Goal: Task Accomplishment & Management: Use online tool/utility

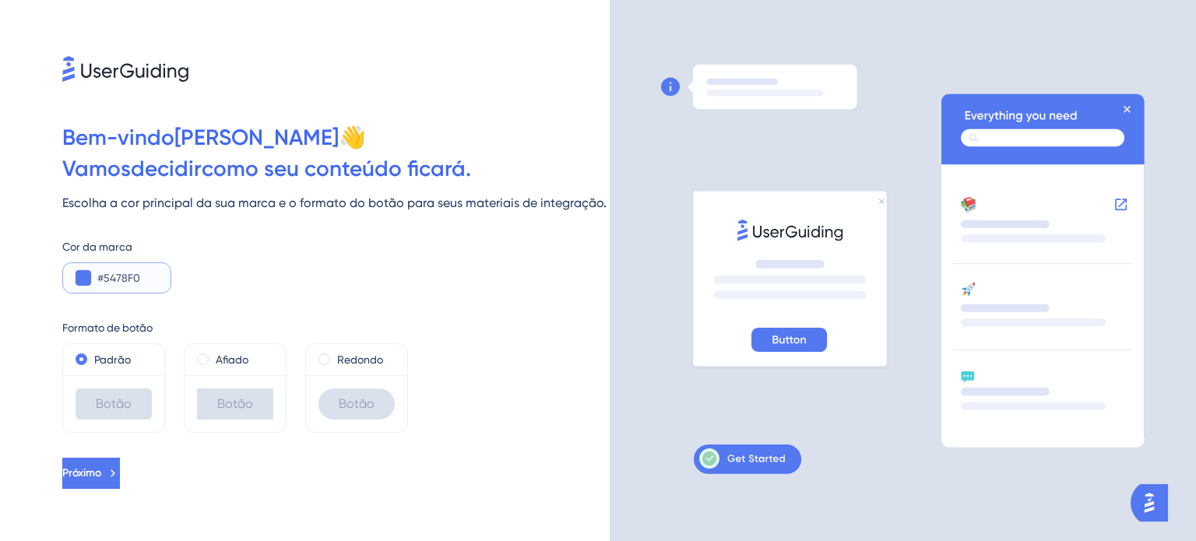
click at [140, 283] on input "#5478F0" at bounding box center [127, 278] width 61 height 19
click at [83, 278] on button at bounding box center [84, 278] width 16 height 16
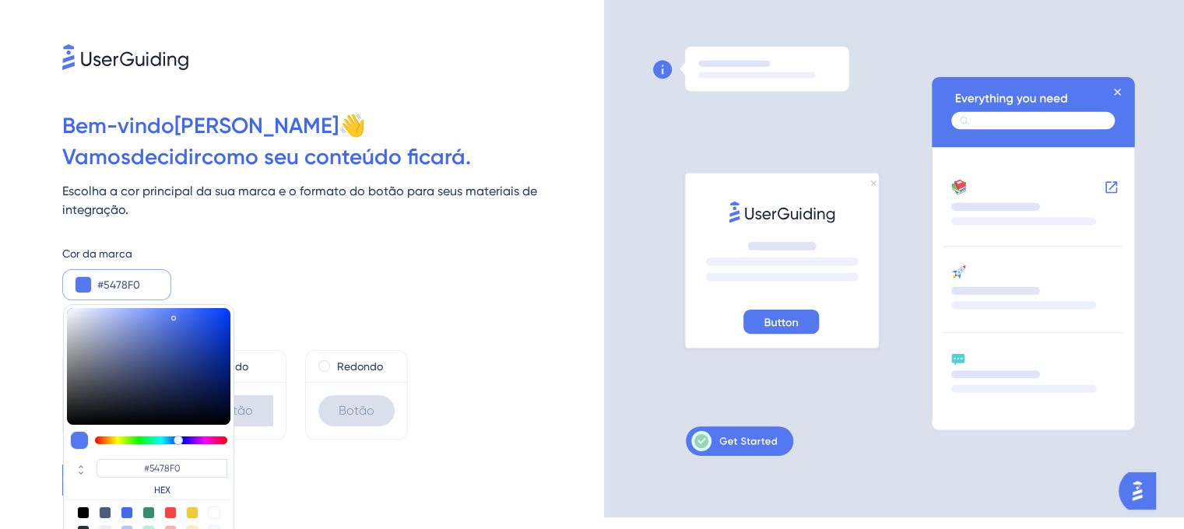
scroll to position [14, 0]
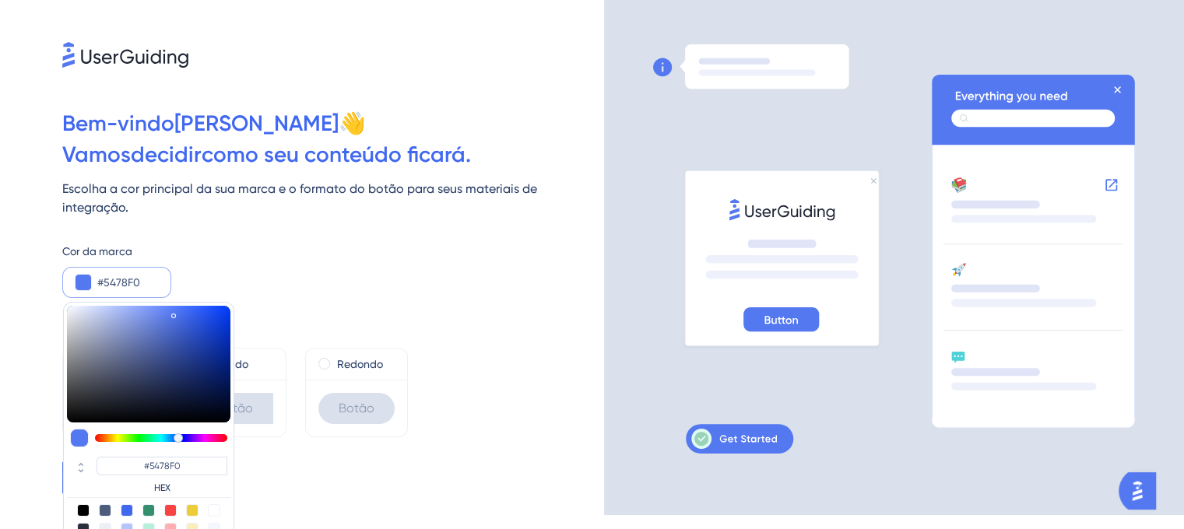
type input "#f0b954"
type input "#F0B954"
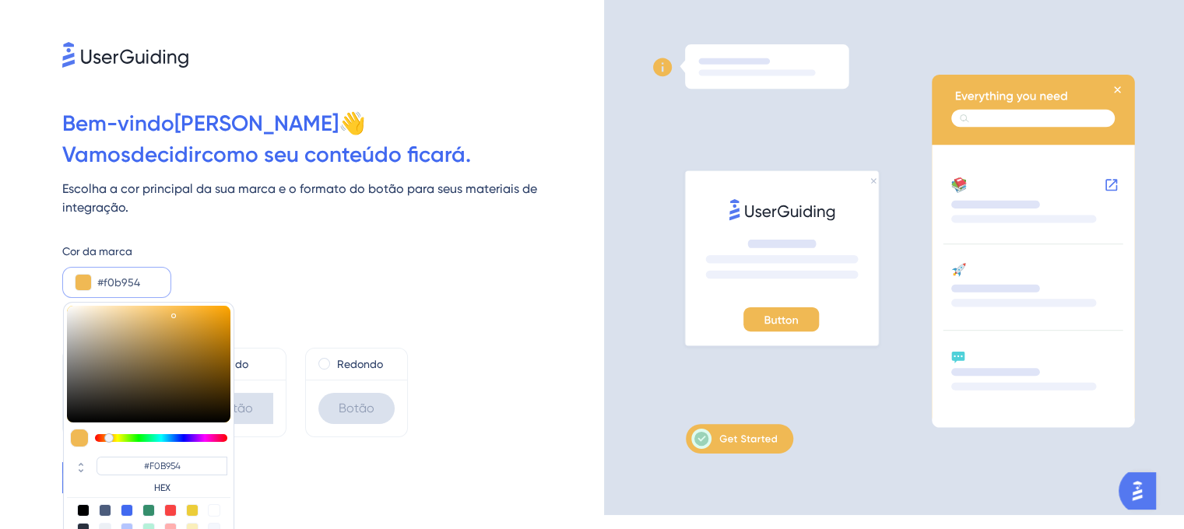
click at [109, 434] on div at bounding box center [161, 438] width 132 height 8
type input "#eab553"
type input "#EAB553"
type input "#e0aa48"
type input "#E0AA48"
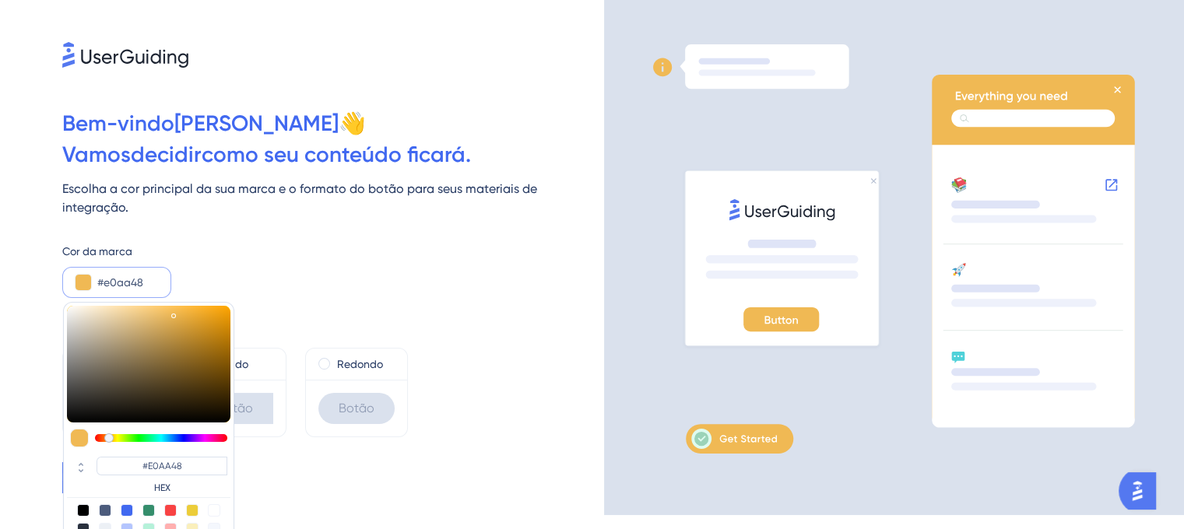
type input "#cd9837"
type input "#CD9837"
type input "#c18d2f"
type input "#C18D2F"
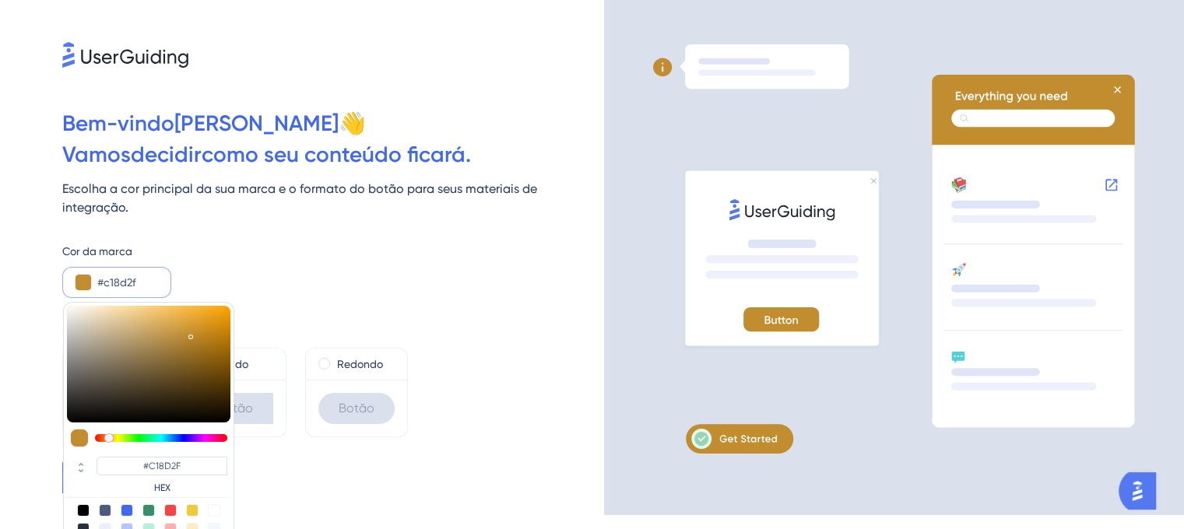
type input "#ba8729"
type input "#BA8729"
type input "#b07f24"
type input "#B07F24"
type input "#a4751d"
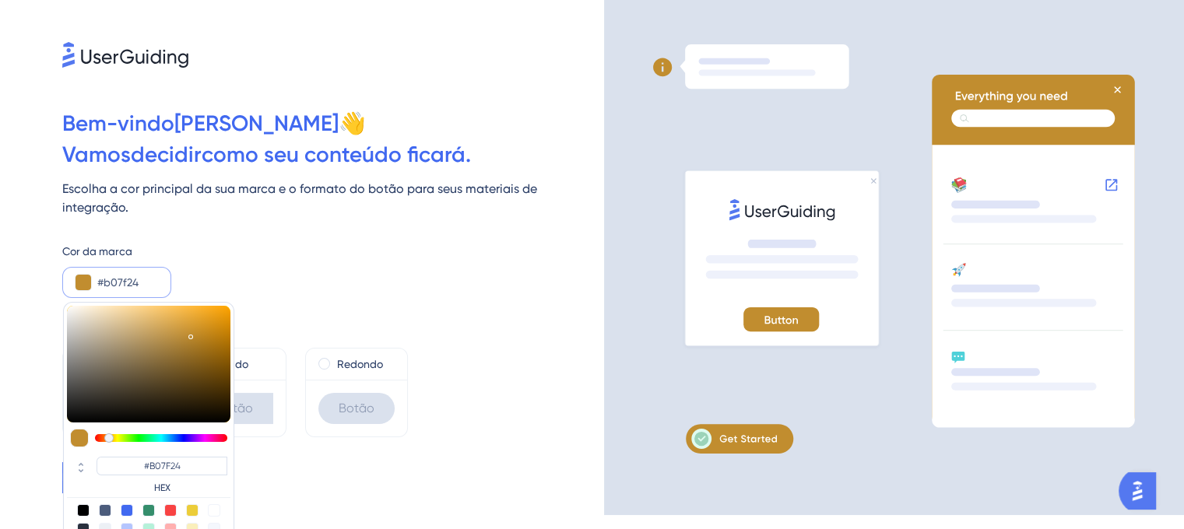
type input "#A4751D"
type input "#986c1a"
type input "#986C1A"
type input "#926616"
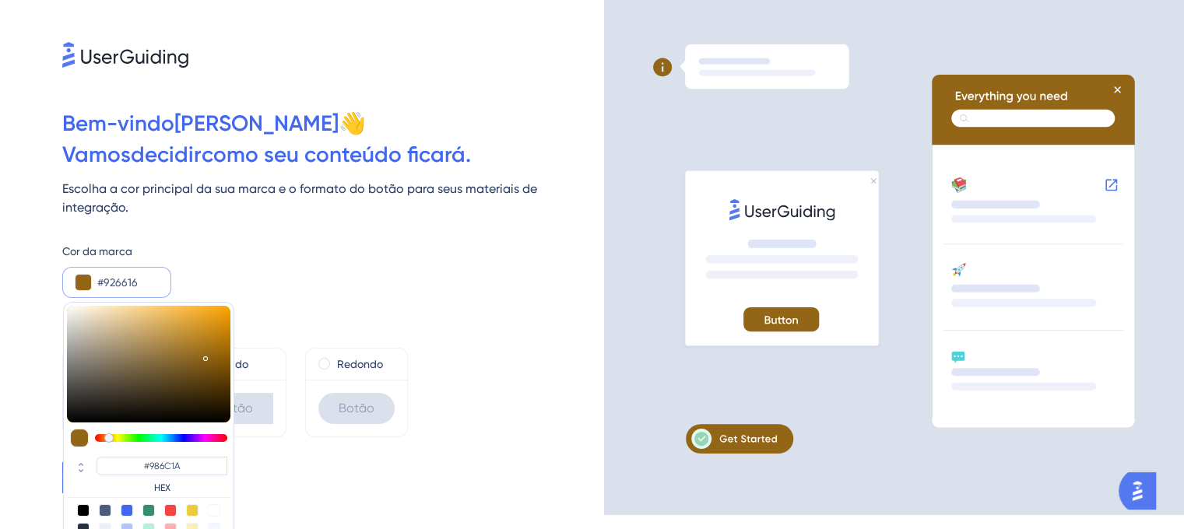
type input "#926616"
type input "#926515"
type input "#8e6214"
type input "#8E6214"
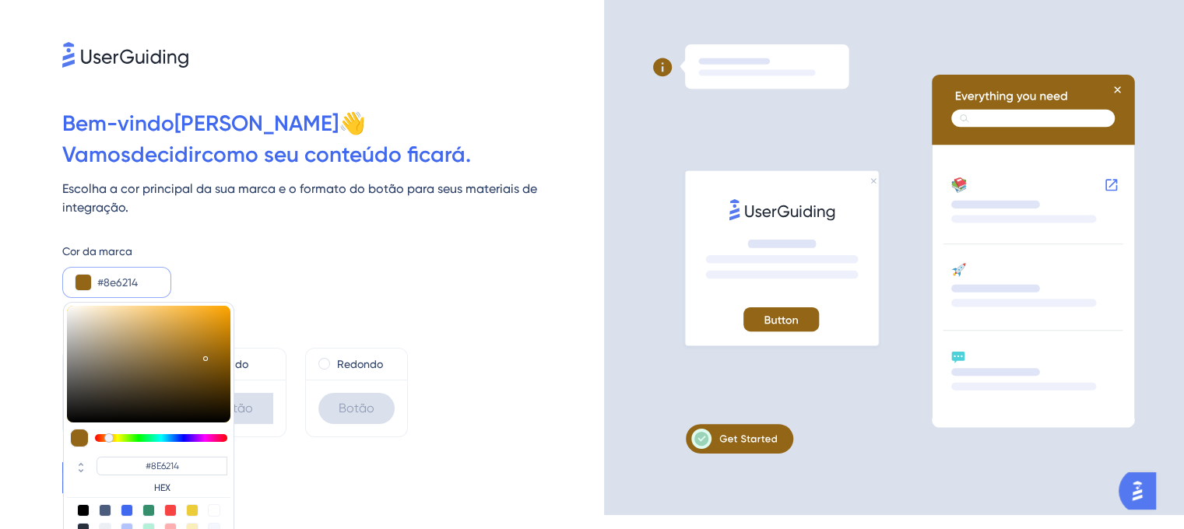
type input "#8e6213"
type input "#8E6213"
type input "#895e0f"
type input "#895E0F"
type input "#845a0d"
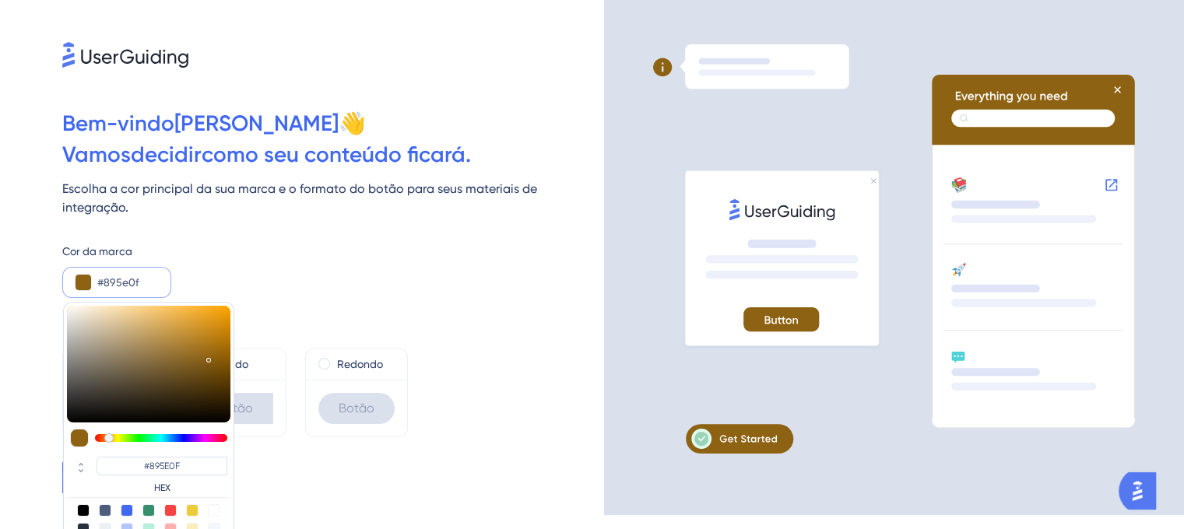
type input "#845A0D"
type input "#7d550c"
type input "#7D550C"
type input "#765009"
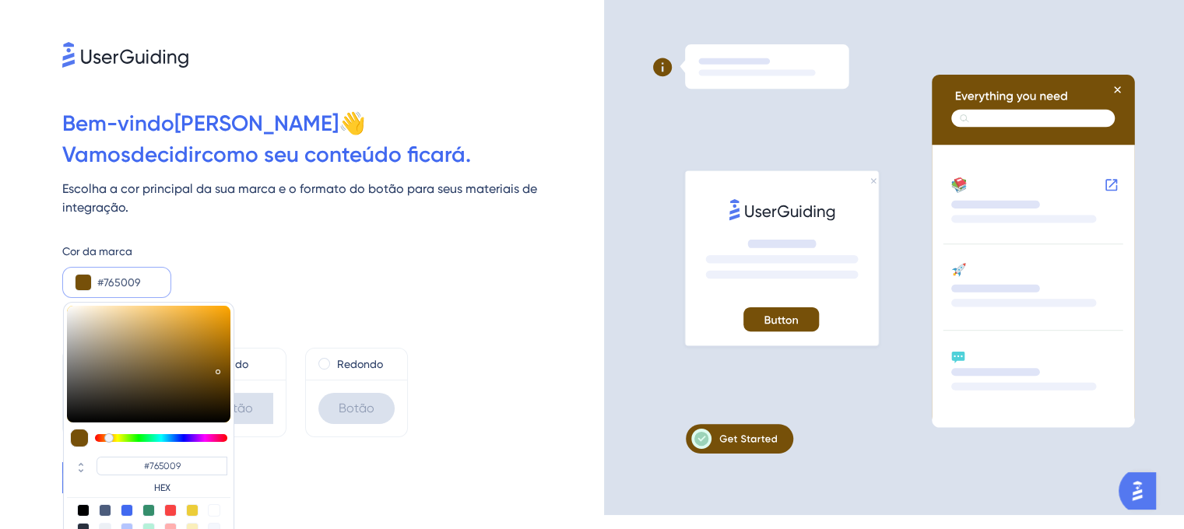
type input "#734e09"
type input "#734E09"
type input "#714c07"
type input "#714C07"
type input "#714c06"
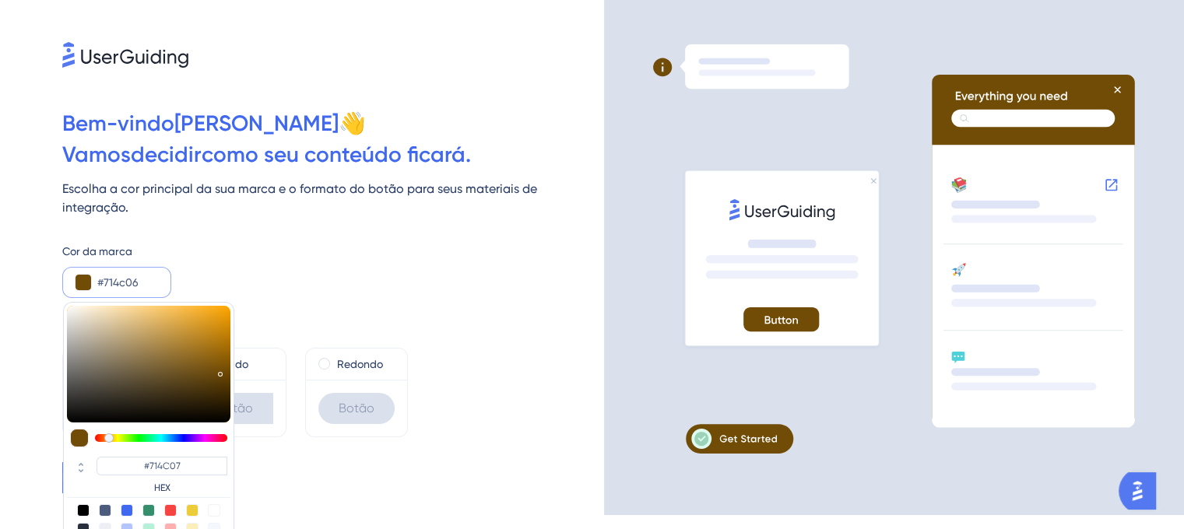
type input "#714C06"
type input "#734c02"
type input "#734C02"
type input "#734b00"
type input "#734B00"
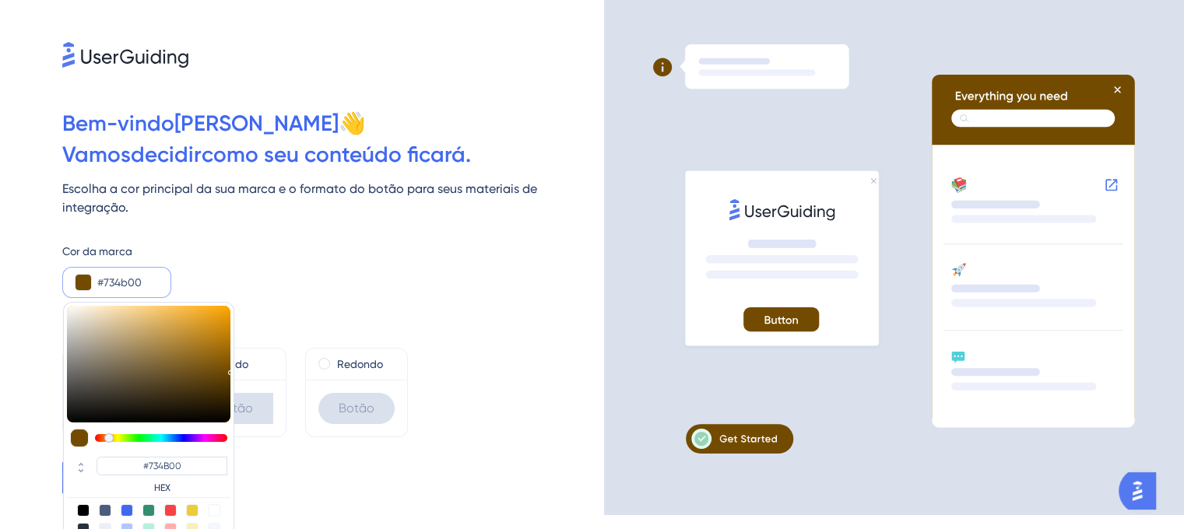
type input "#714a00"
type input "#714A00"
type input "#6c4700"
type input "#6C4700"
type input "#422b00"
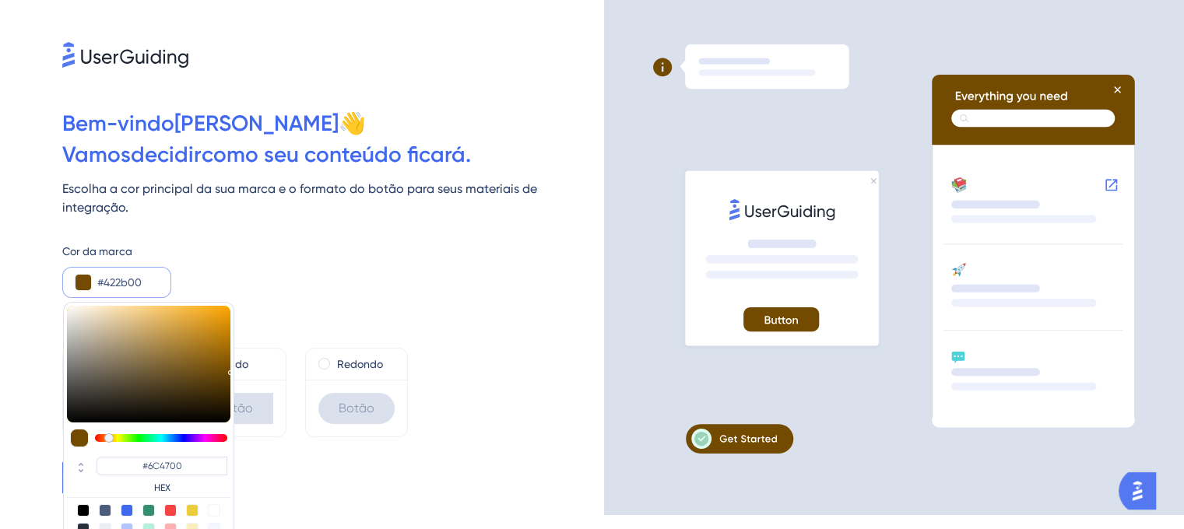
type input "#422B00"
type input "#372400"
type input "#342200"
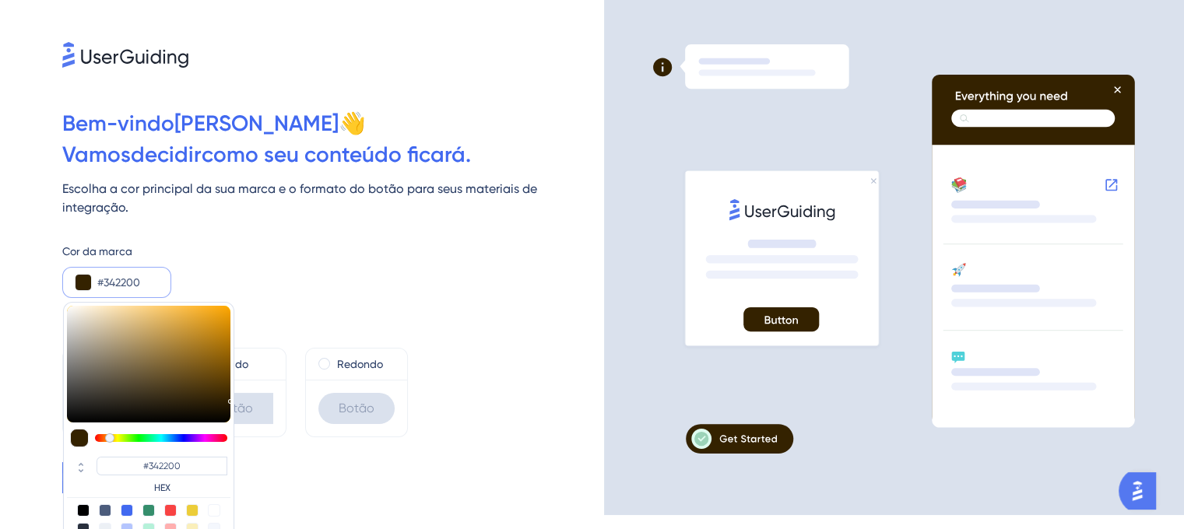
type input "#322100"
type input "#261900"
type input "#251800"
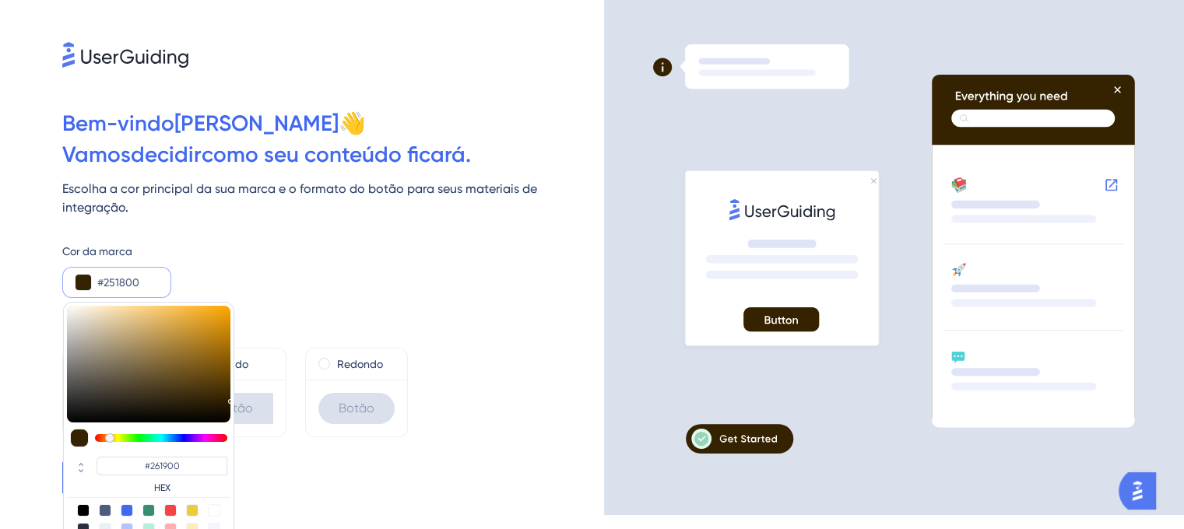
type input "#251800"
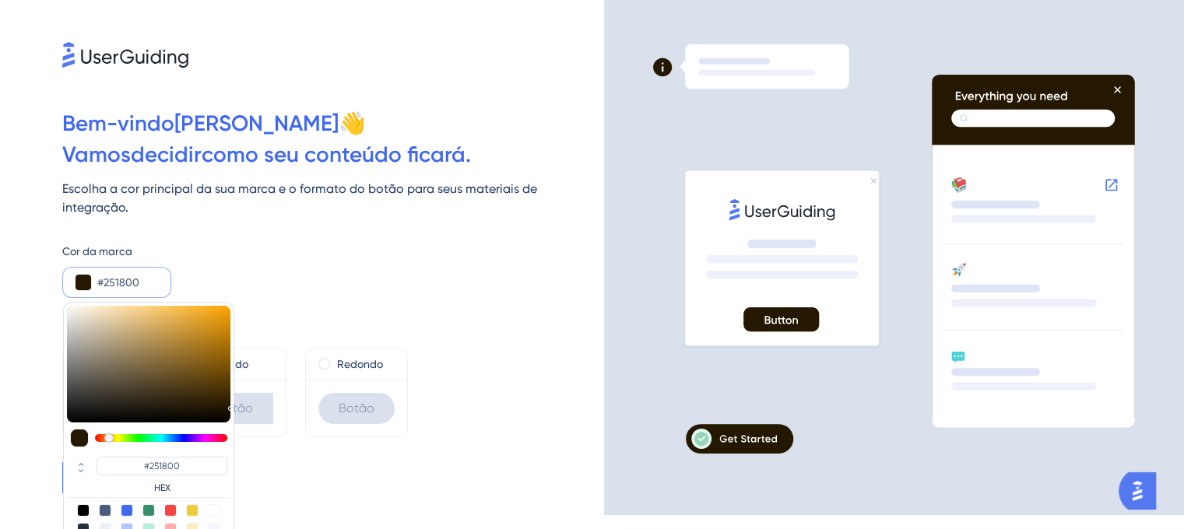
type input "#261900"
type input "#2c1d00"
type input "#2C1D00"
type input "#372500"
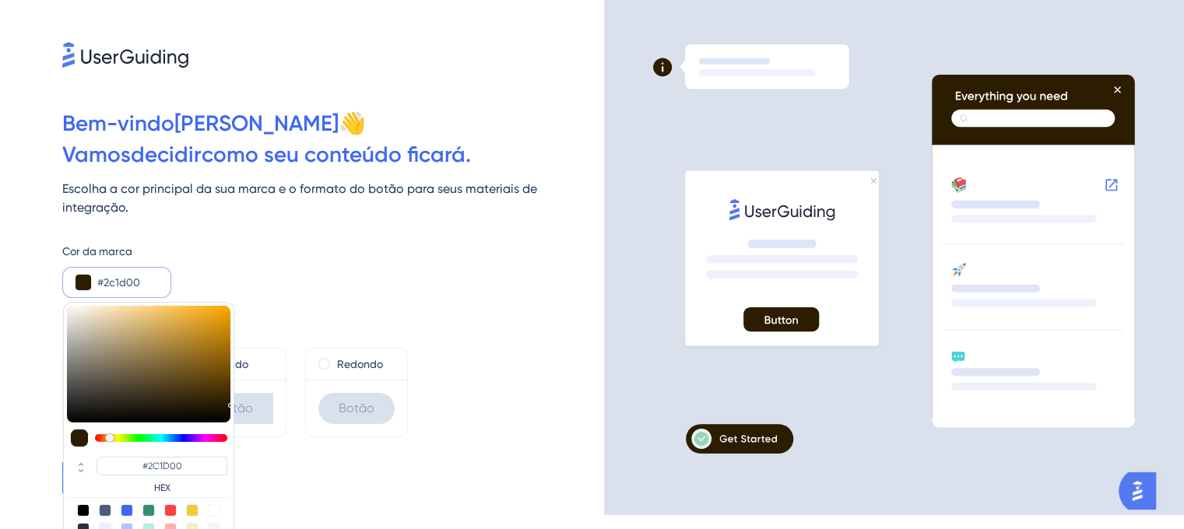
type input "#372500"
type input "#392600"
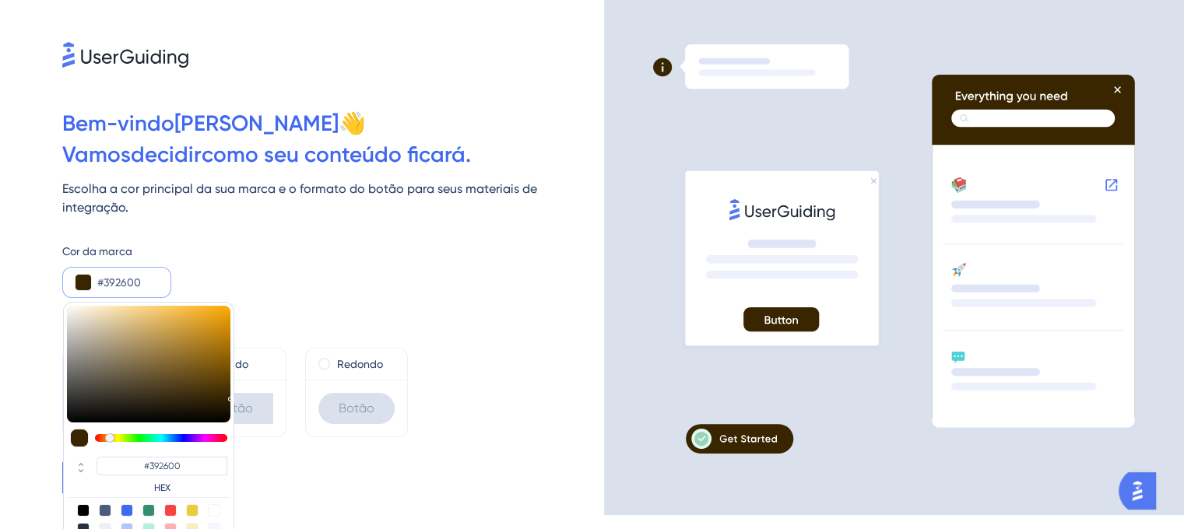
type input "#432d00"
type input "#432D00"
type input "#472f00"
type input "#472F00"
type input "#483000"
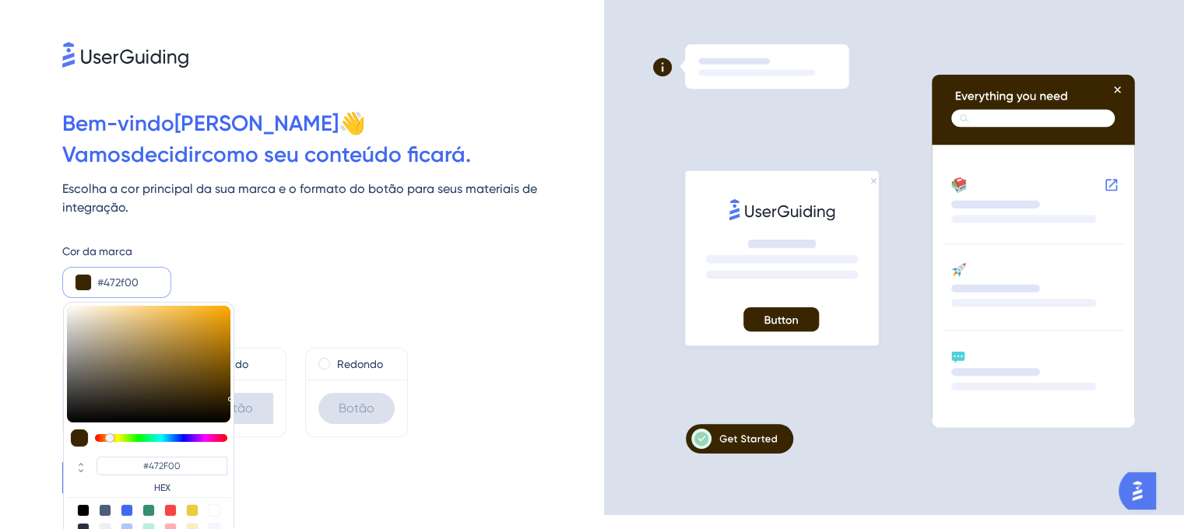
type input "#483000"
type input "#4a3100"
type input "#4A3100"
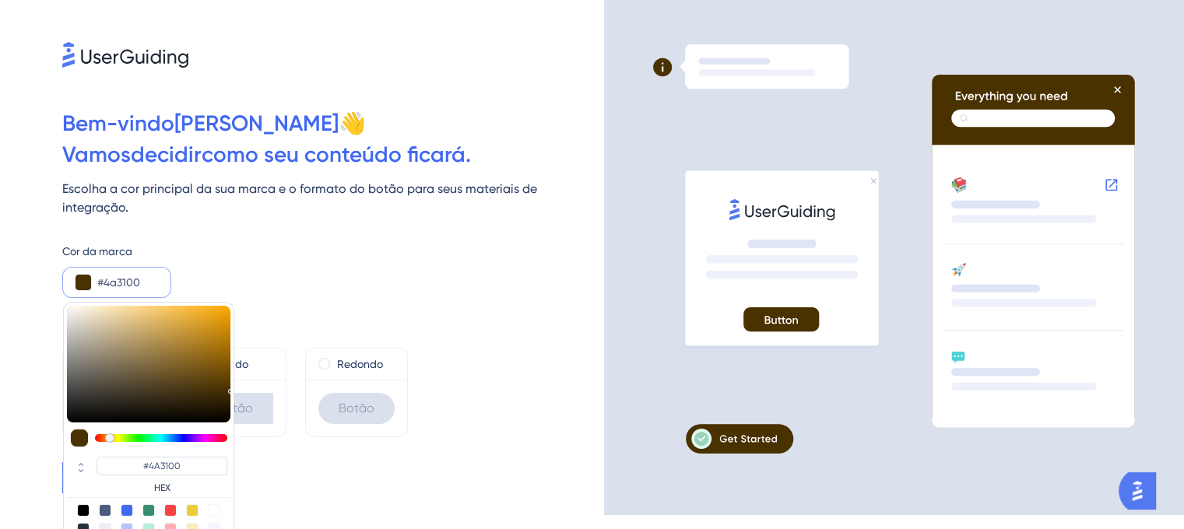
type input "#513601"
type input "#583b03"
type input "#583B03"
type input "#593c04"
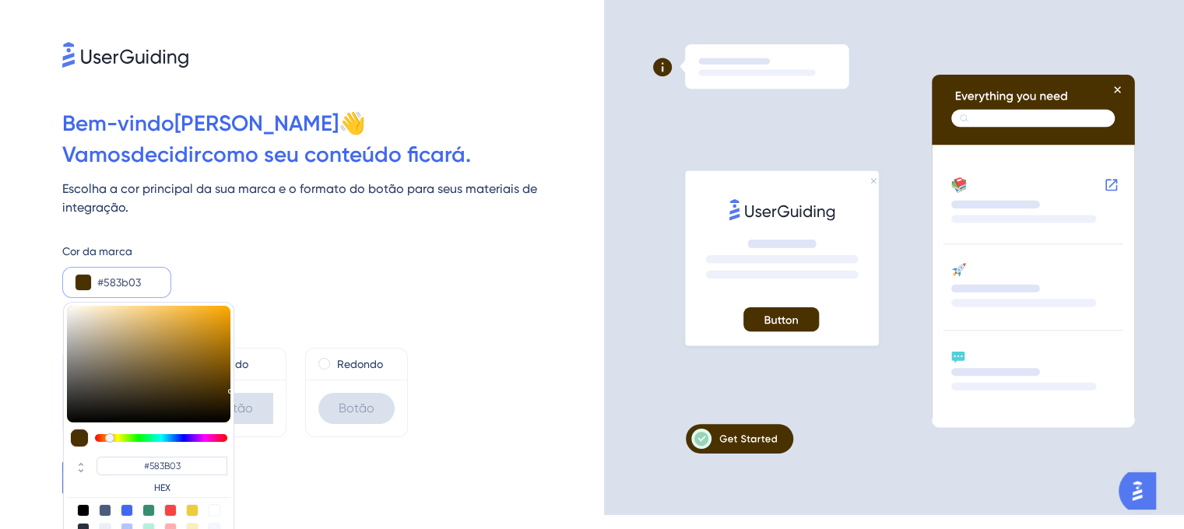
type input "#593C04"
type input "#5b3d04"
type input "#5B3D04"
type input "#5d3e04"
type input "#5D3E04"
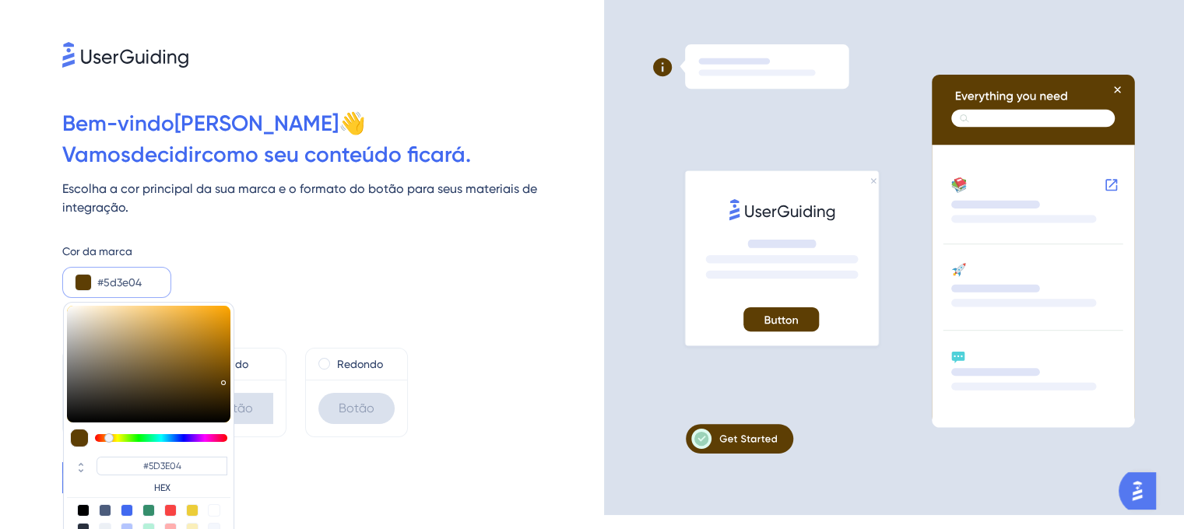
type input "#624205"
type input "#644306"
type input "#654406"
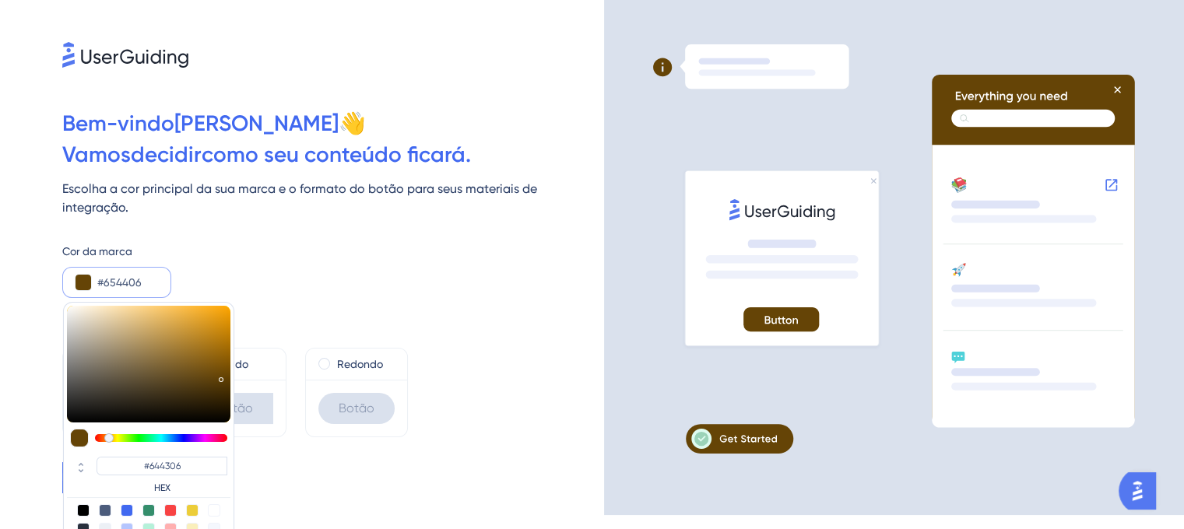
type input "#654406"
type input "#654509"
type input "#65460b"
type input "#65460B"
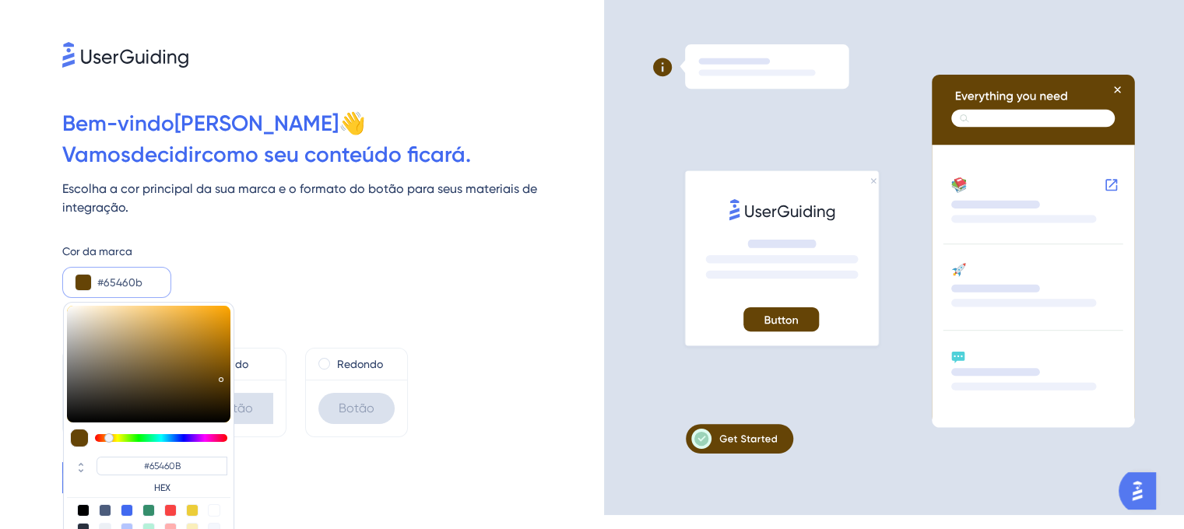
type input "#65470d"
type input "#65470D"
type input "#64460e"
type input "#64460E"
type input "#64460f"
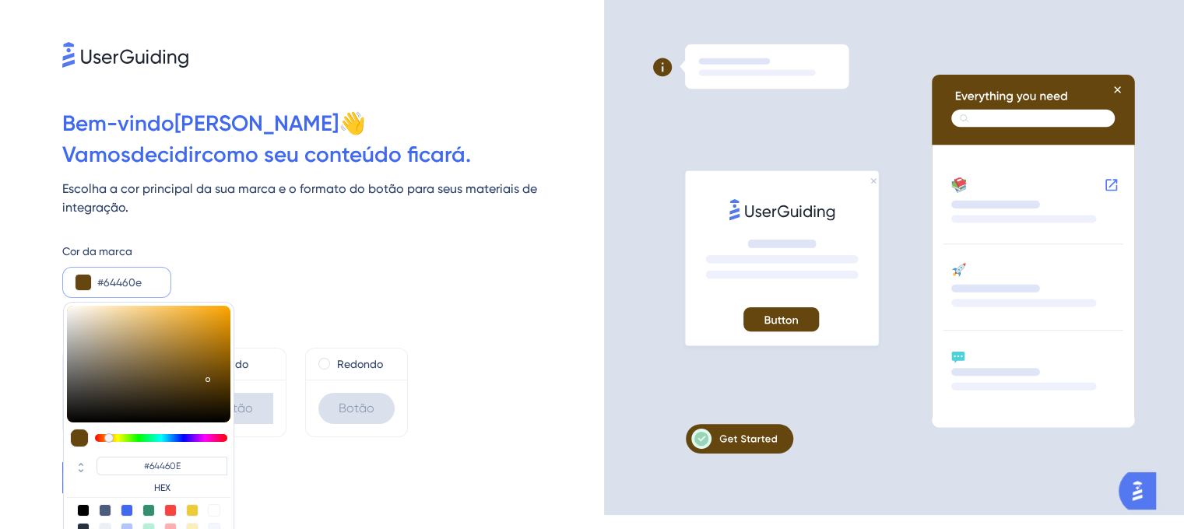
type input "#64460F"
type input "#644610"
type input "#624510"
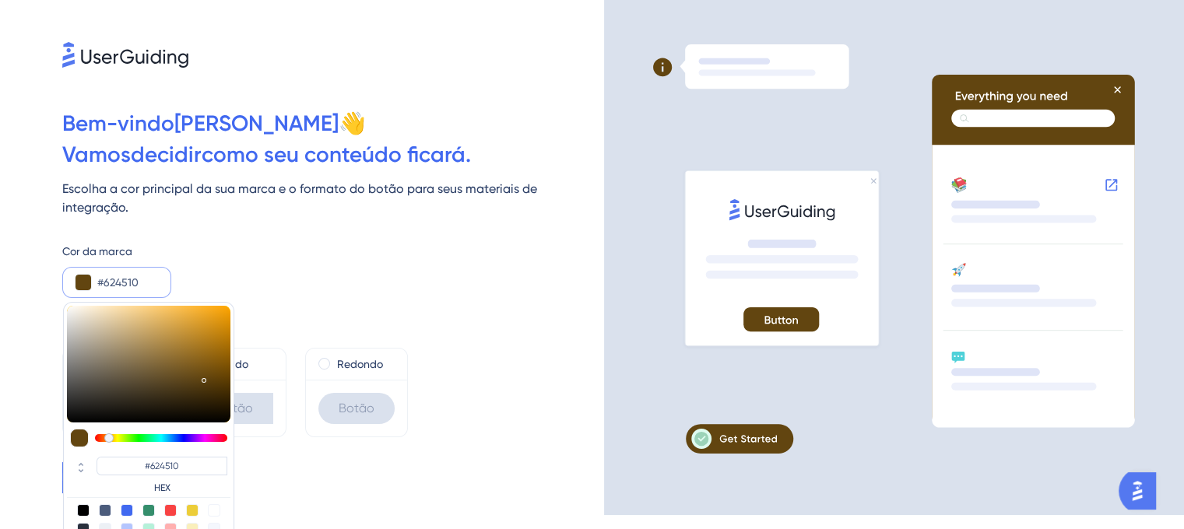
type input "#62450f"
type input "#62450F"
type input "#62450e"
type input "#62450E"
type input "#62450d"
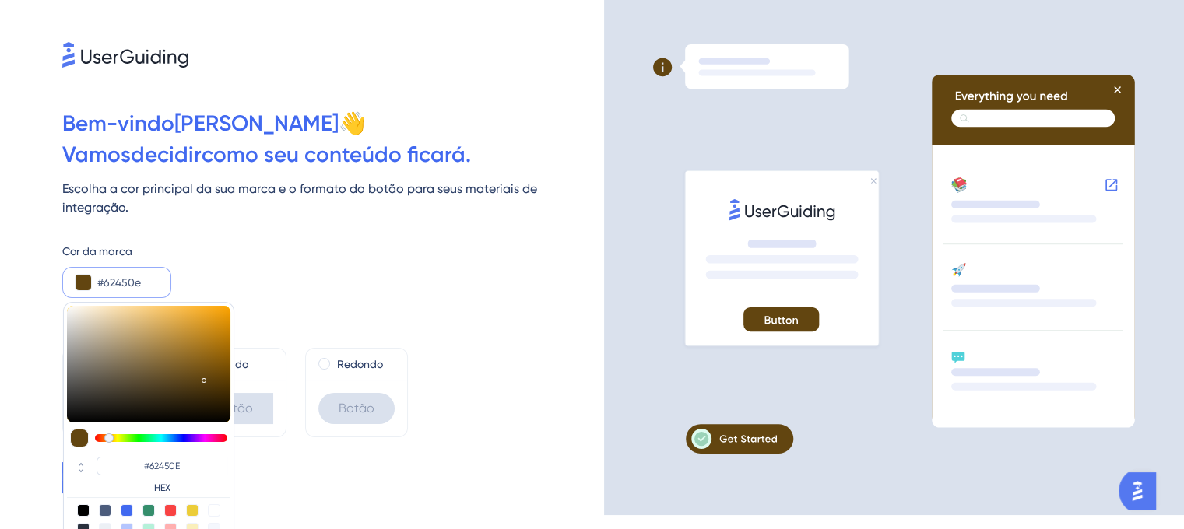
type input "#62450D"
type input "#65470b"
type input "#65470B"
type input "#654709"
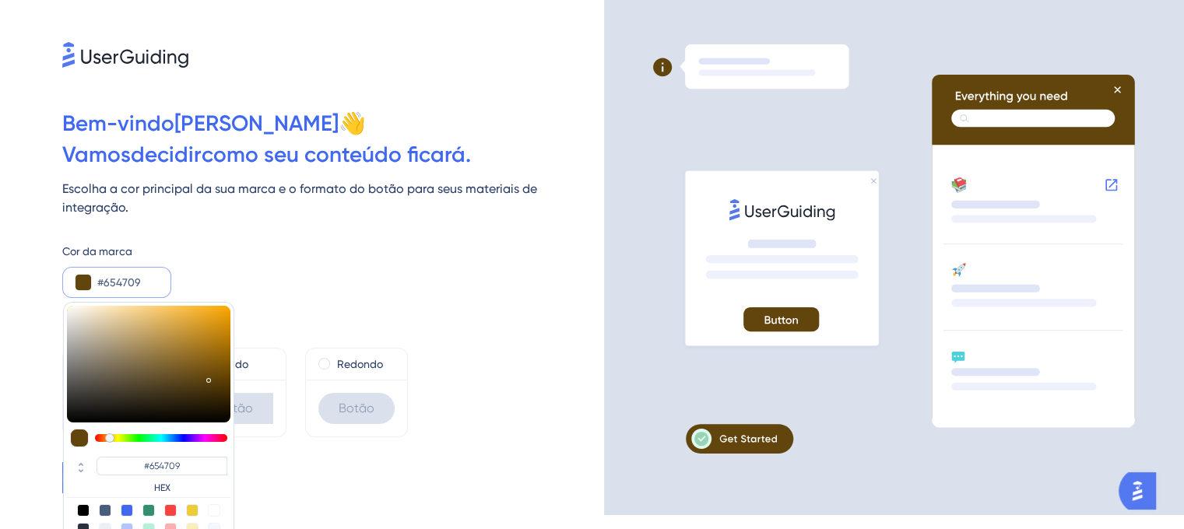
type input "#674809"
type input "#694908"
type input "#694807"
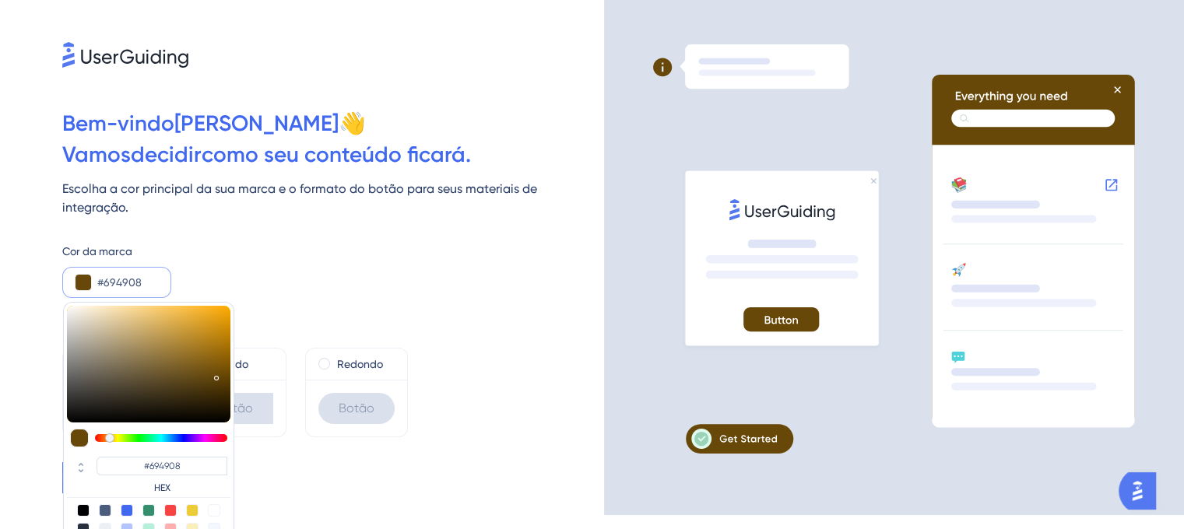
type input "#694807"
type input "#694806"
type input "#654505"
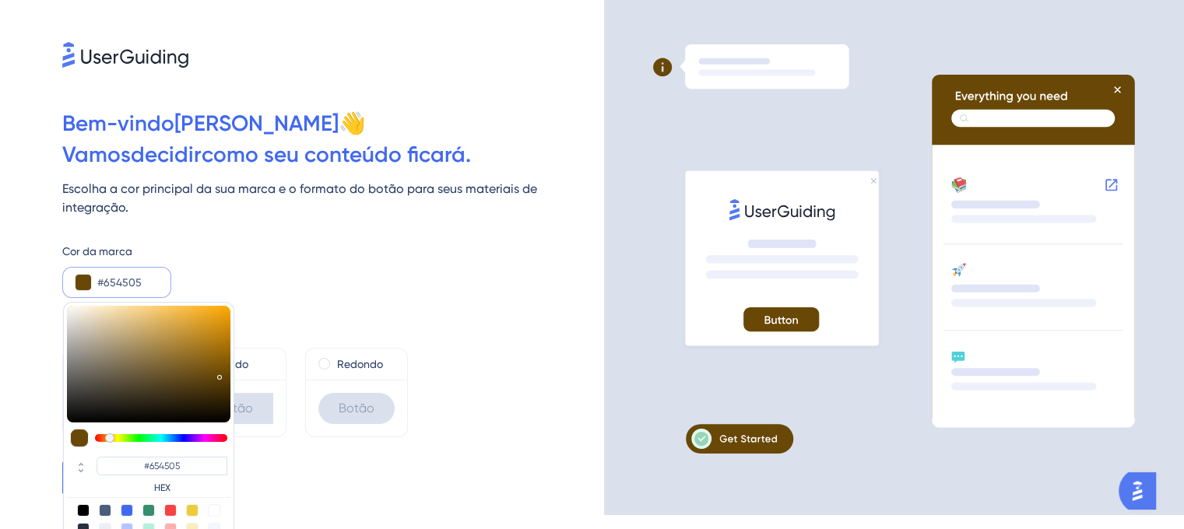
type input "#604103"
type input "#5f4003"
type input "#5F4003"
type input "#593c02"
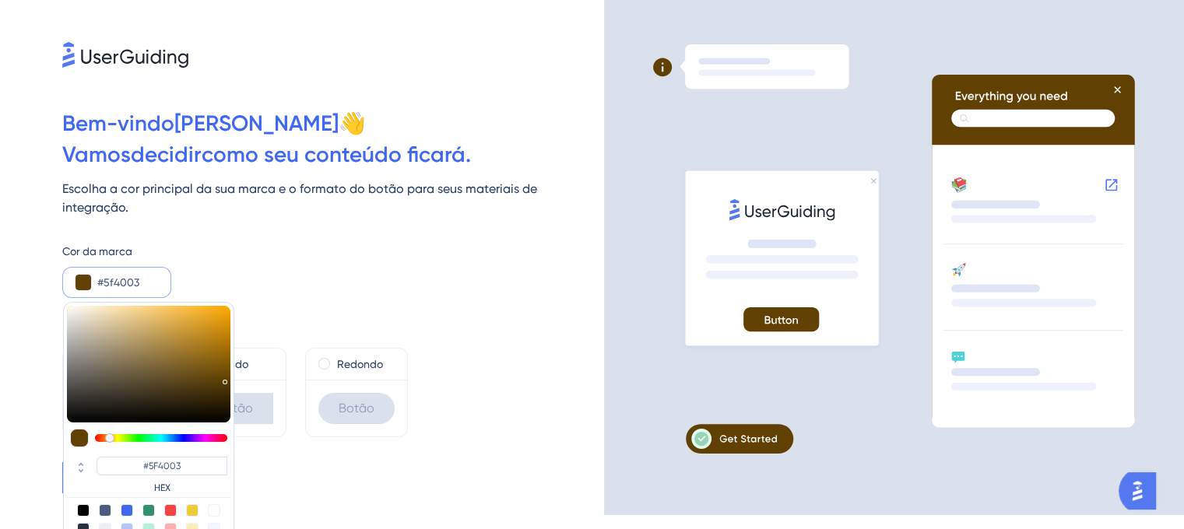
type input "#593C02"
type input "#563a02"
type input "#563A02"
type input "#513702"
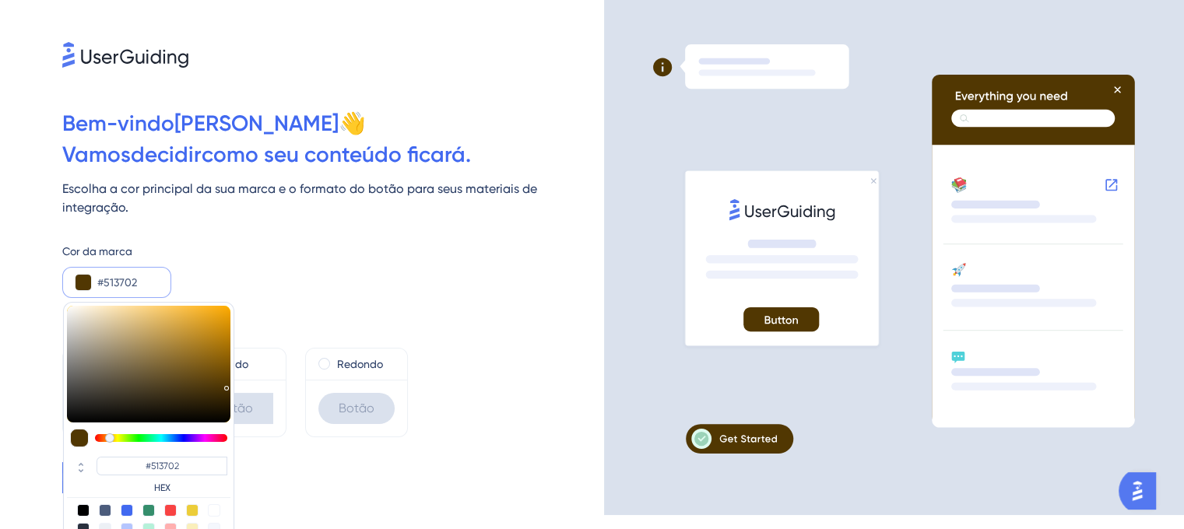
type input "#513703"
type input "#4e3503"
type input "#4E3503"
type input "#483103"
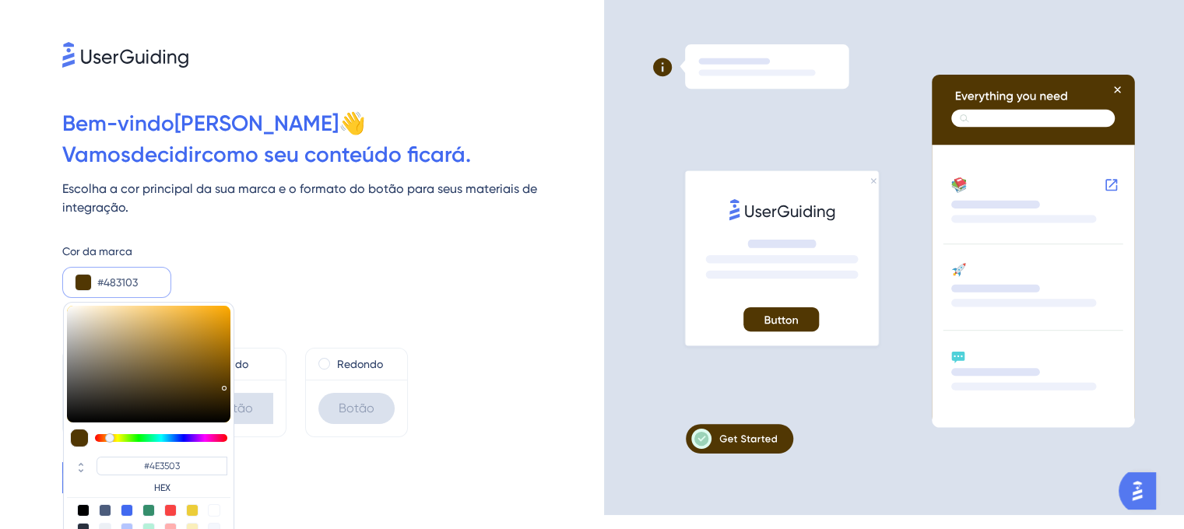
type input "#483103"
type input "#452f02"
type input "#452F02"
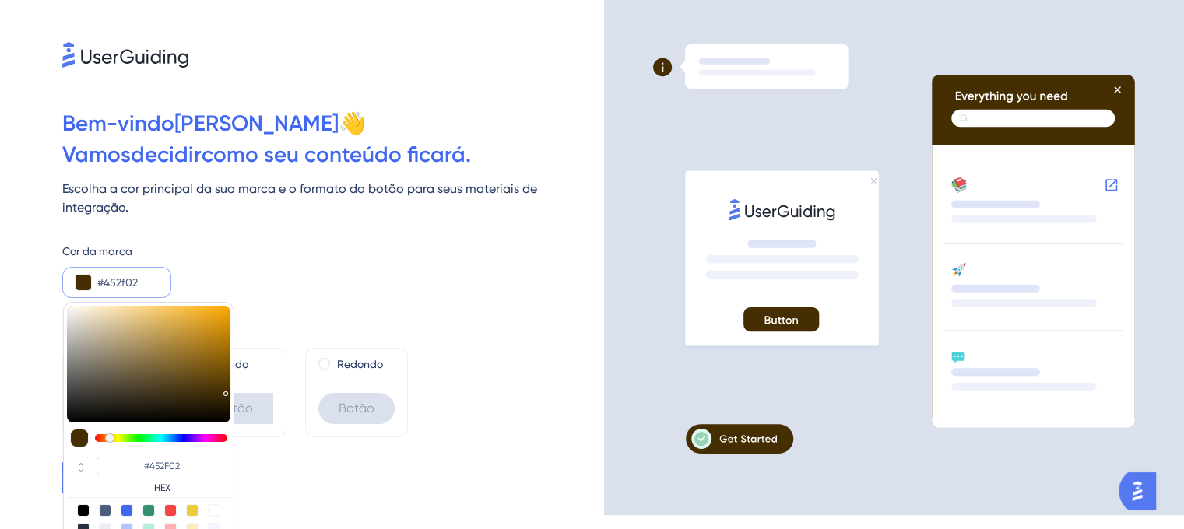
drag, startPoint x: 172, startPoint y: 296, endPoint x: 224, endPoint y: 372, distance: 92.4
click at [224, 392] on div at bounding box center [225, 394] width 5 height 5
type input "#452202"
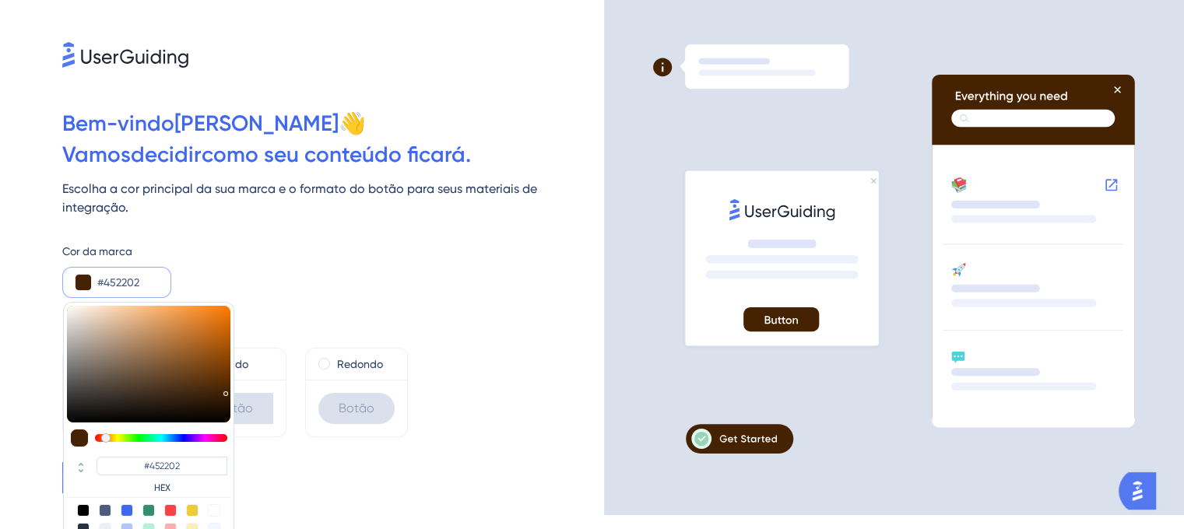
type input "#451f02"
type input "#451F02"
type input "#451d02"
type input "#451D02"
type input "#451b02"
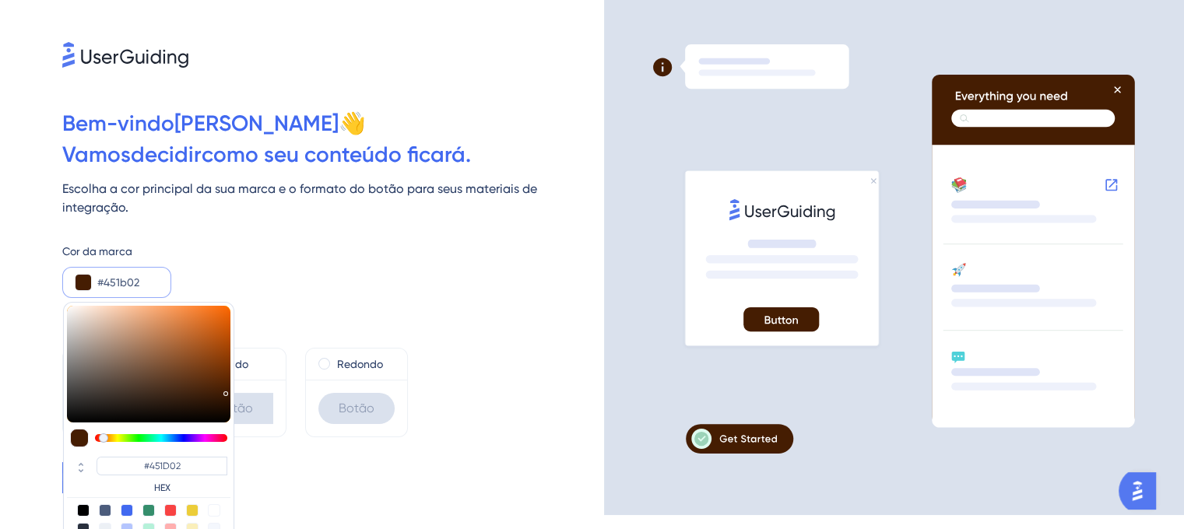
type input "#451B02"
type input "#451d02"
type input "#451D02"
type input "#451f02"
type input "#451F02"
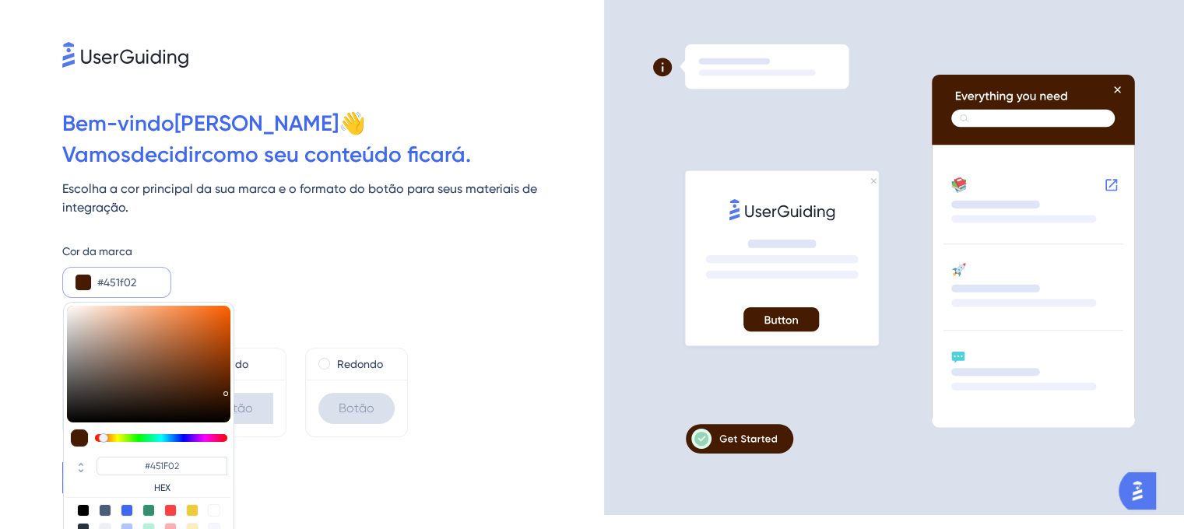
type input "#452202"
click at [105, 434] on div at bounding box center [105, 438] width 9 height 9
type input "#452602"
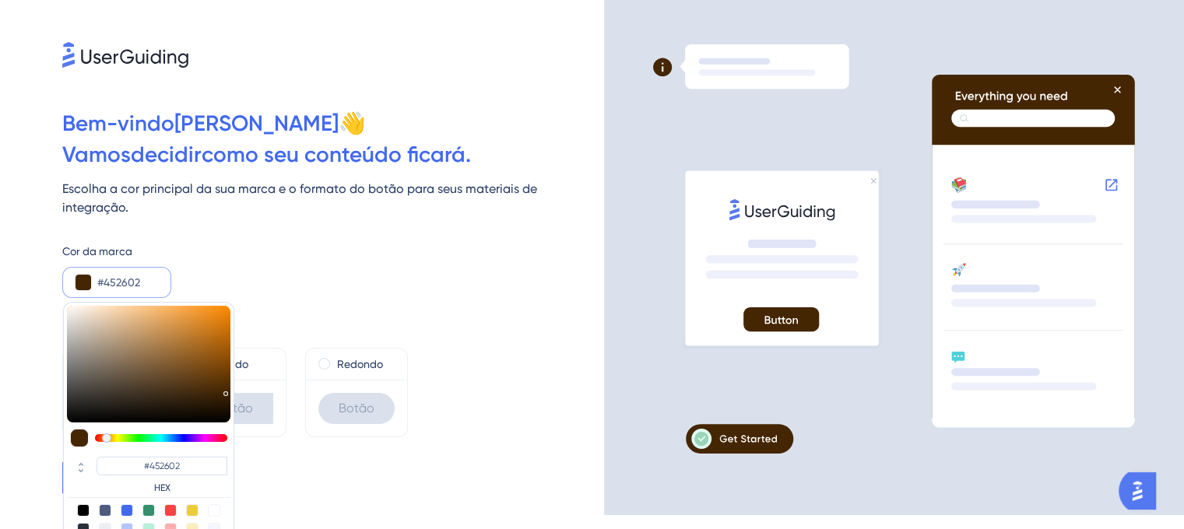
type input "#452402"
type input "#451f02"
type input "#451F02"
type input "#451d02"
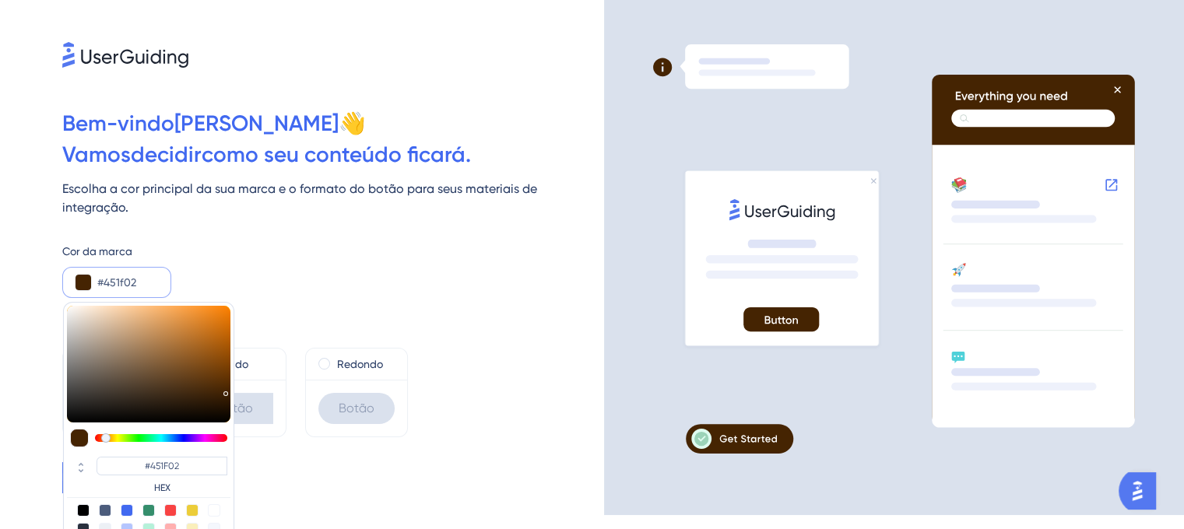
type input "#451D02"
type input "#451b02"
type input "#451B02"
click at [103, 434] on div at bounding box center [103, 438] width 9 height 9
type input "#421a02"
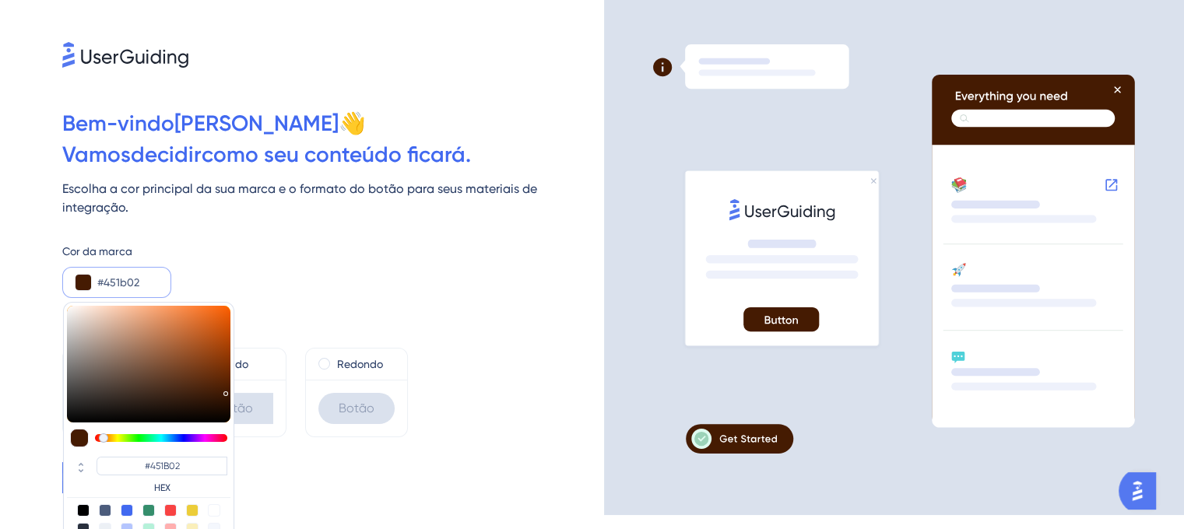
type input "#421A02"
type input "#471c03"
type input "#471C03"
type input "#4c1e03"
type input "#4C1E03"
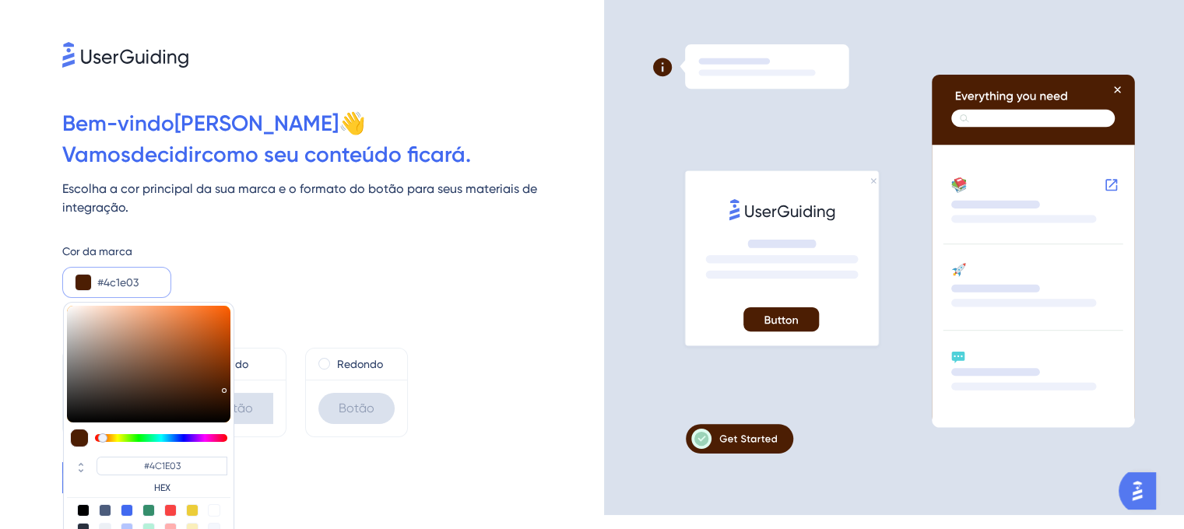
type input "#4f1f03"
type input "#4F1F03"
type input "#532103"
type input "#582304"
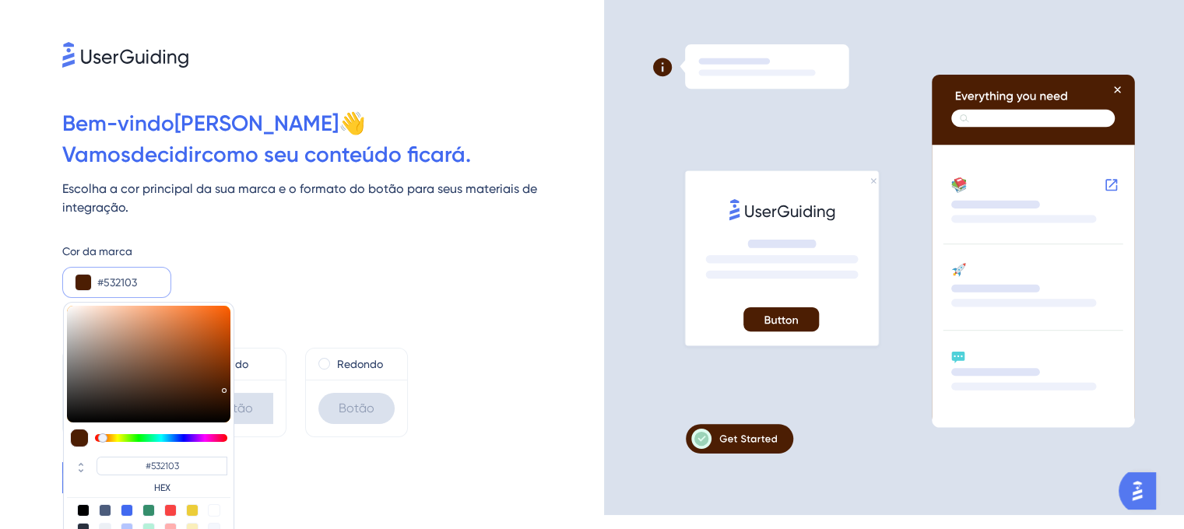
type input "#582304"
type input "#5b2404"
type input "#5B2404"
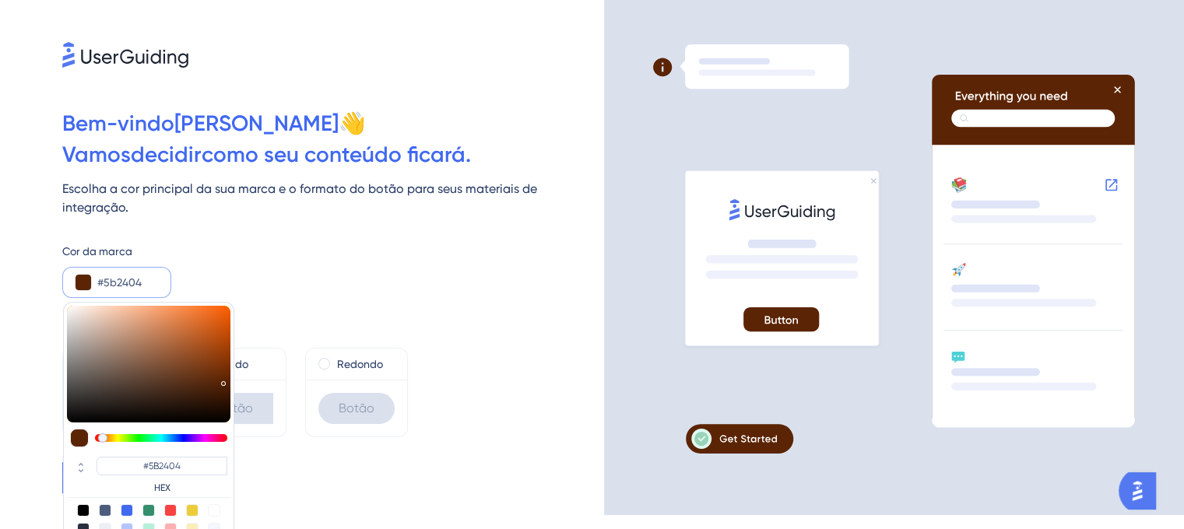
type input "#5d2504"
type input "#5D2504"
type input "#5b2404"
type input "#5B2404"
type input "#5b2303"
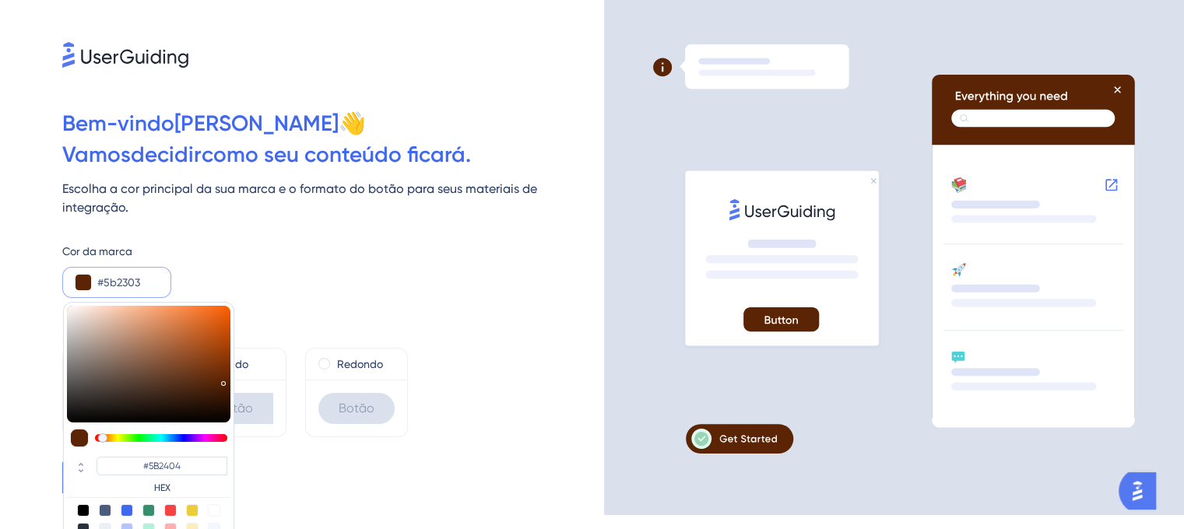
type input "#5B2303"
type input "#592202"
type input "#582102"
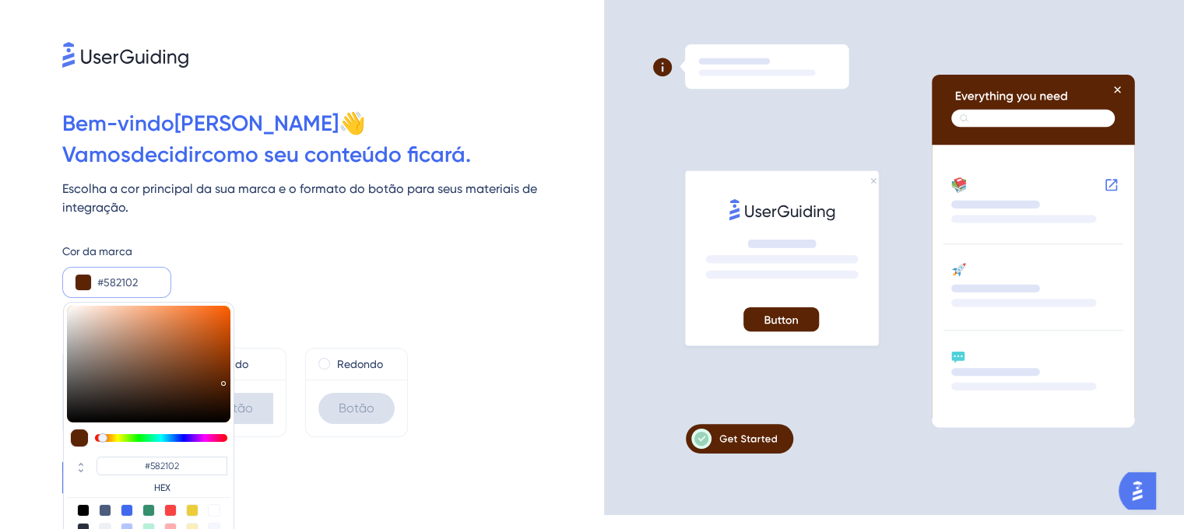
type input "#542002"
type input "#4f1e02"
type input "#4F1E02"
type input "#4c1d02"
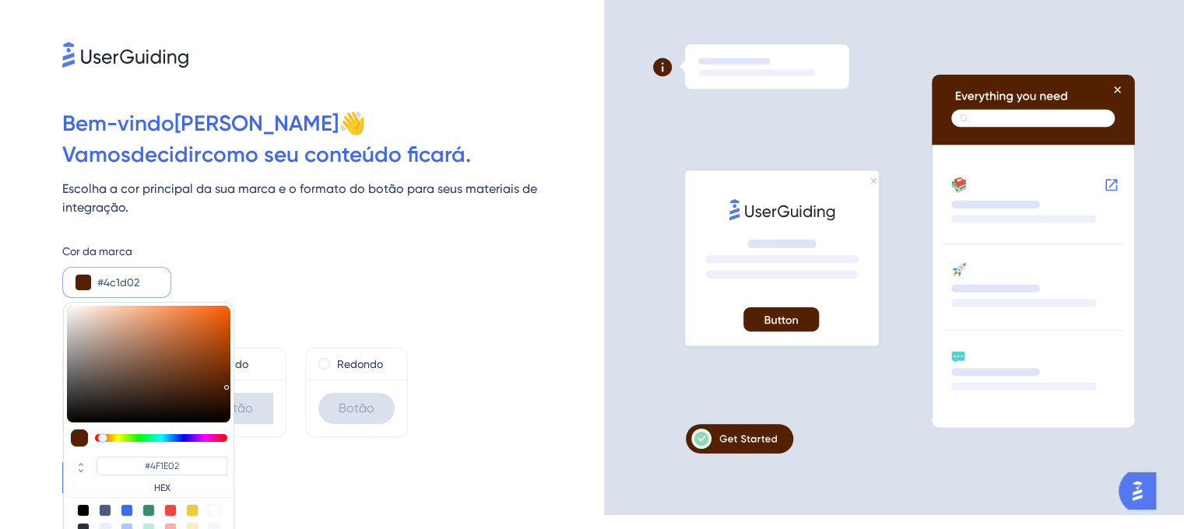
type input "#4C1D02"
type input "#4a1c02"
type input "#4A1C02"
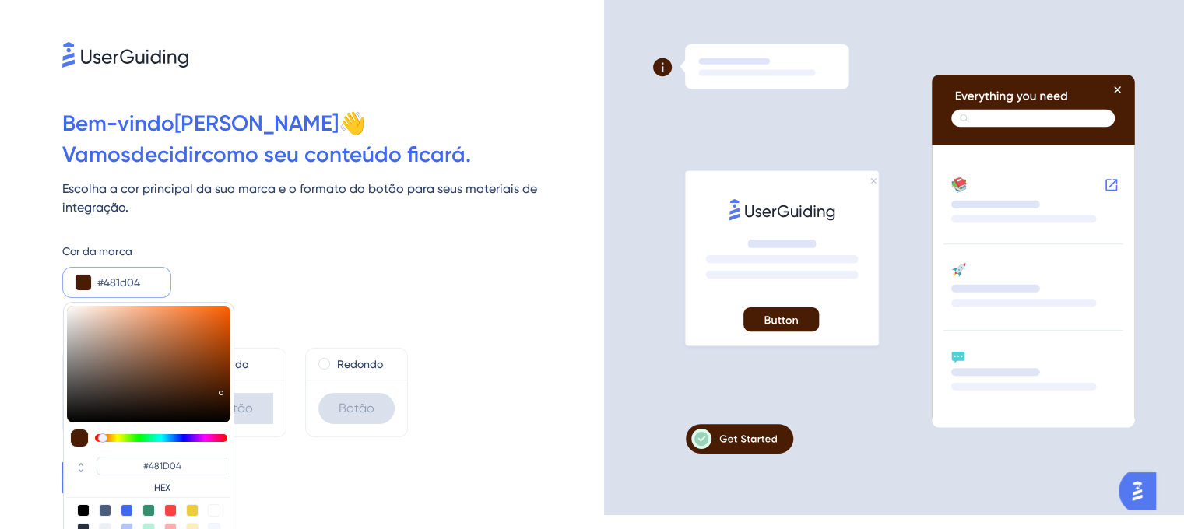
click at [221, 390] on div at bounding box center [222, 392] width 2 height 5
click at [322, 255] on div "Cor da marca #481d04 #481D04 HEX" at bounding box center [333, 270] width 542 height 56
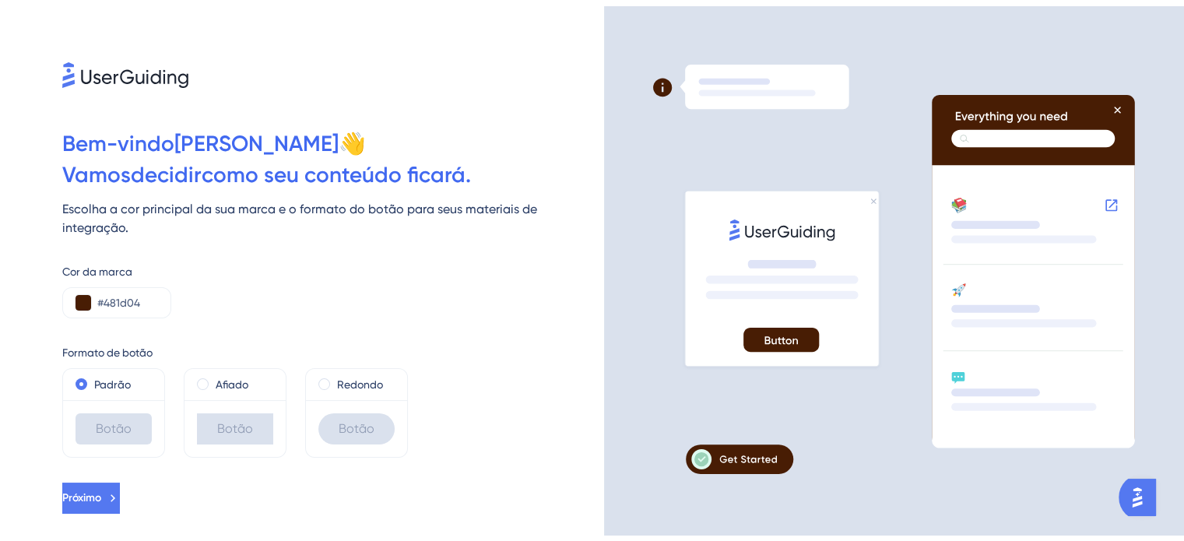
scroll to position [0, 0]
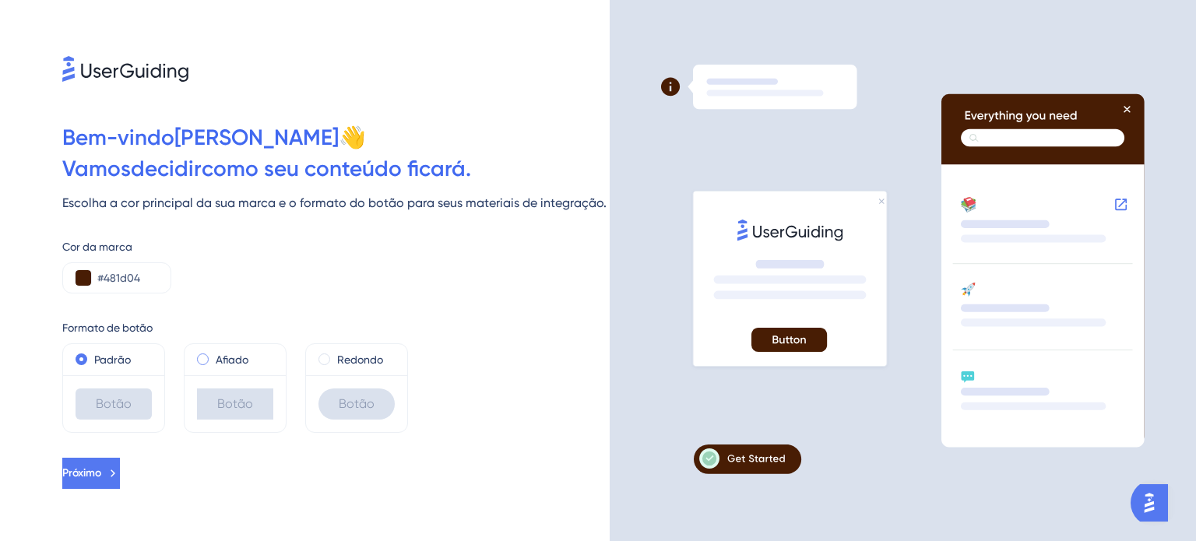
click at [204, 363] on span at bounding box center [203, 359] width 12 height 12
click at [213, 356] on input "radio" at bounding box center [213, 356] width 0 height 0
click at [318, 359] on span at bounding box center [324, 359] width 12 height 12
click at [335, 356] on input "radio" at bounding box center [335, 356] width 0 height 0
click at [98, 356] on font "Padrão" at bounding box center [112, 359] width 37 height 12
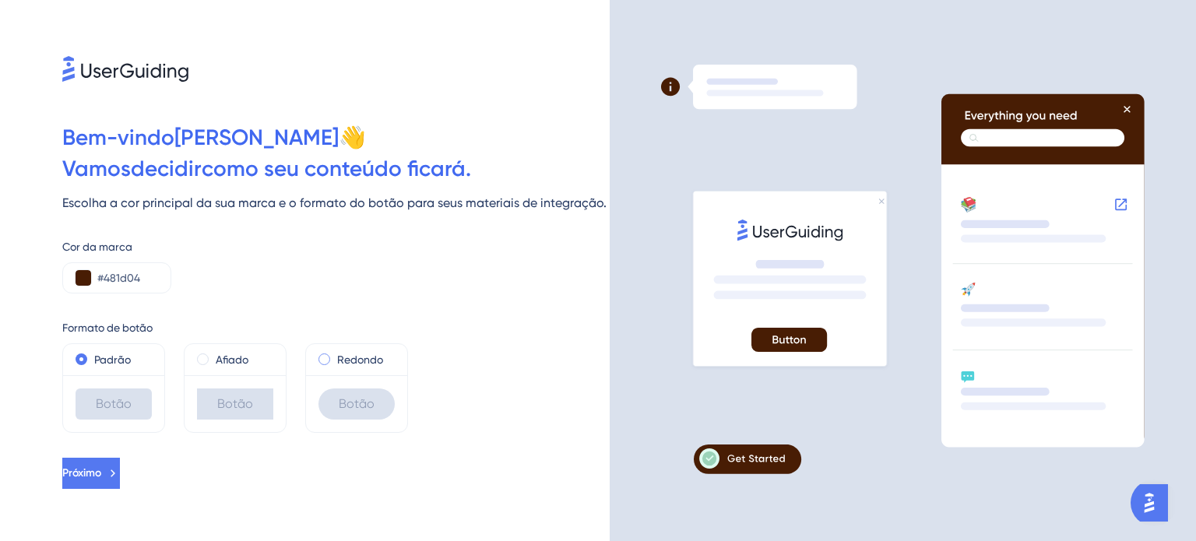
click at [343, 360] on font "Redondo" at bounding box center [360, 359] width 46 height 12
click at [120, 471] on icon at bounding box center [113, 473] width 14 height 14
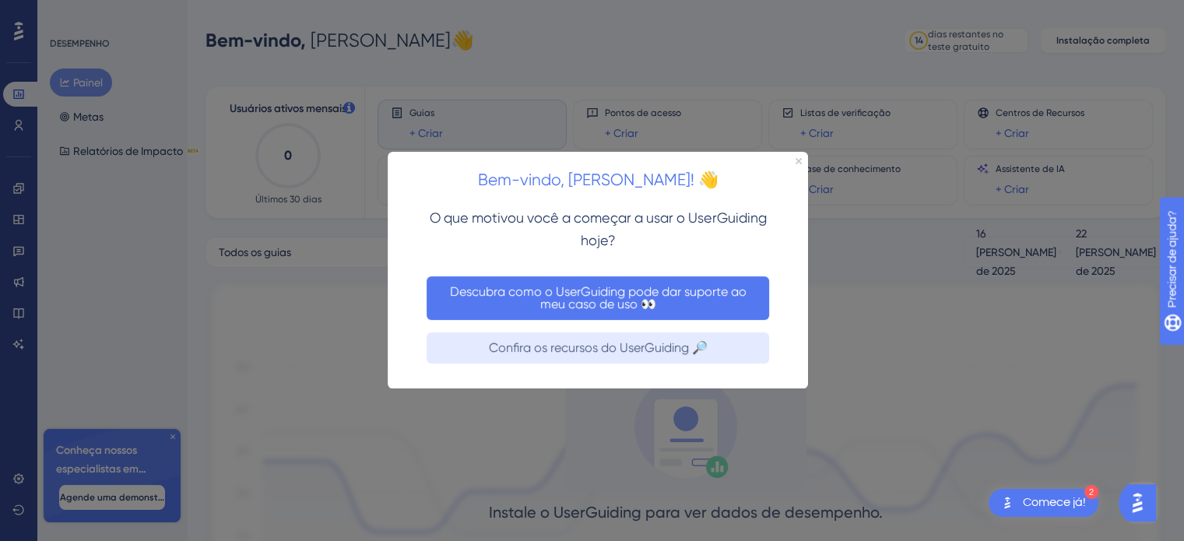
click at [621, 296] on font "Descubra como o UserGuiding pode dar suporte ao meu caso de uso 👀" at bounding box center [600, 297] width 300 height 27
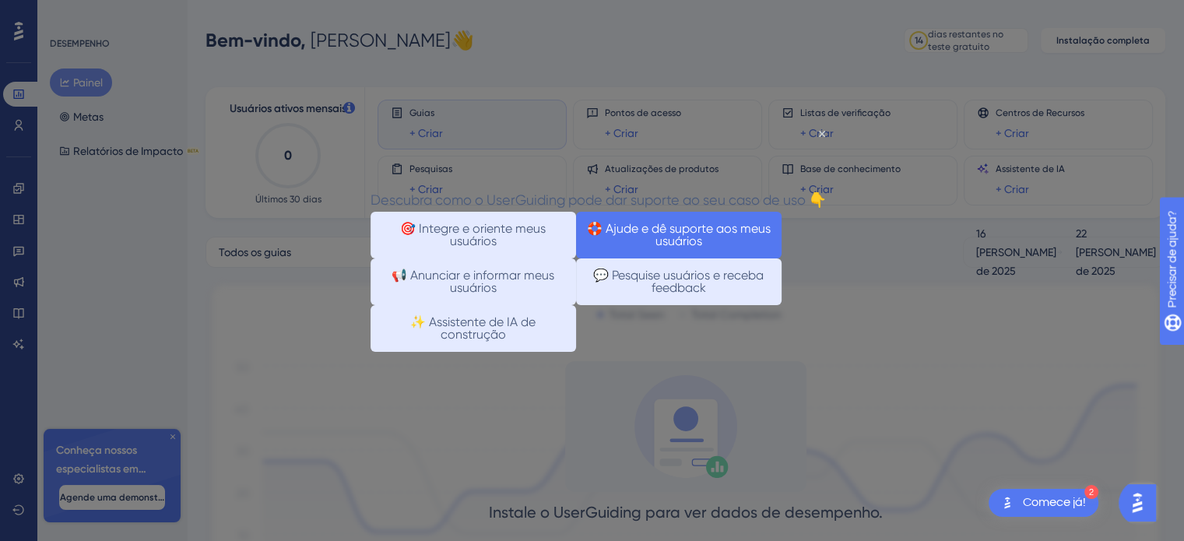
click at [726, 248] on font "🛟 Ajude e dê suporte aos meus usuários" at bounding box center [680, 234] width 187 height 27
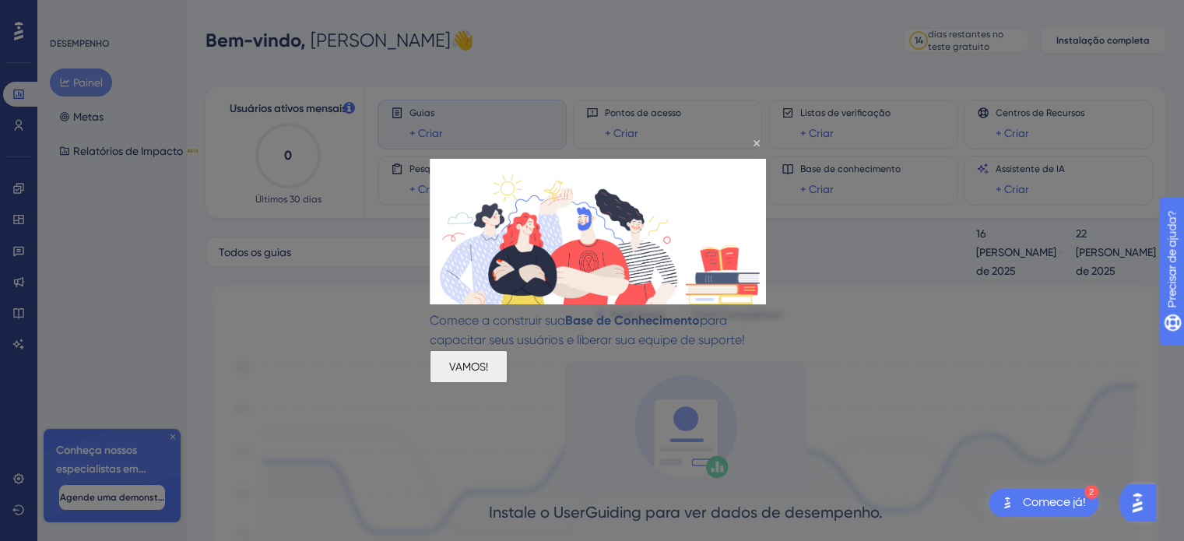
click at [488, 372] on font "VAMOS!" at bounding box center [468, 366] width 39 height 12
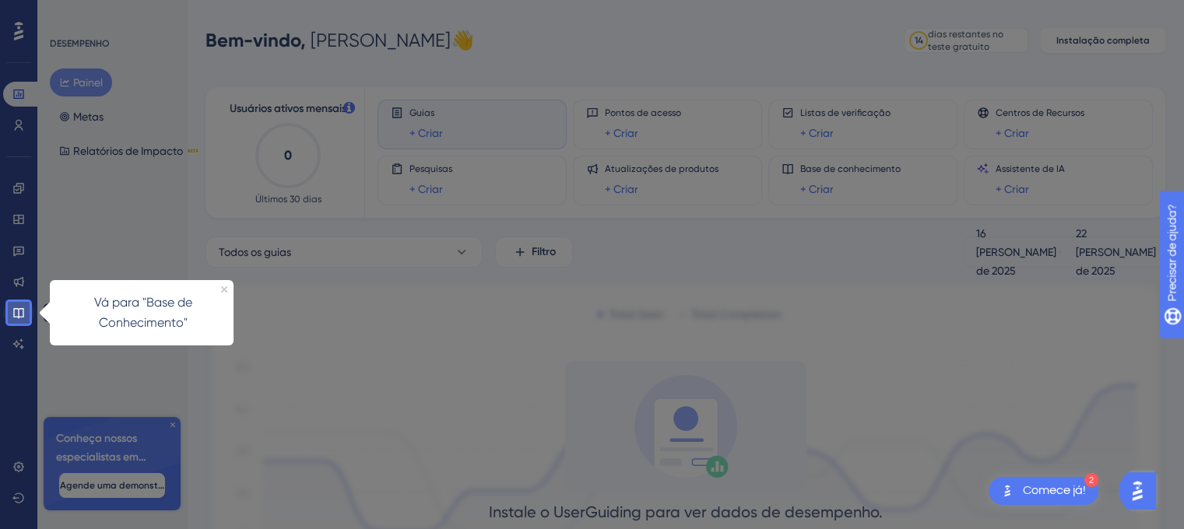
click at [11, 312] on link at bounding box center [18, 312] width 31 height 25
click at [184, 329] on p "Vá para "Base de Conhecimento"" at bounding box center [143, 313] width 162 height 40
click at [22, 318] on icon at bounding box center [18, 313] width 12 height 12
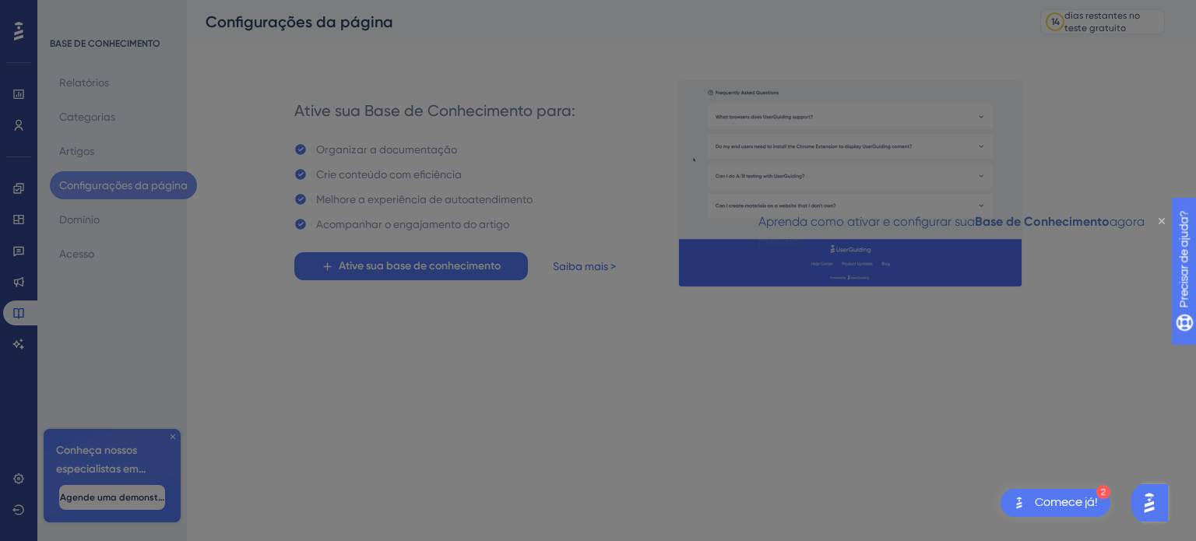
click at [1161, 220] on icon "Fechar visualização" at bounding box center [1161, 221] width 6 height 6
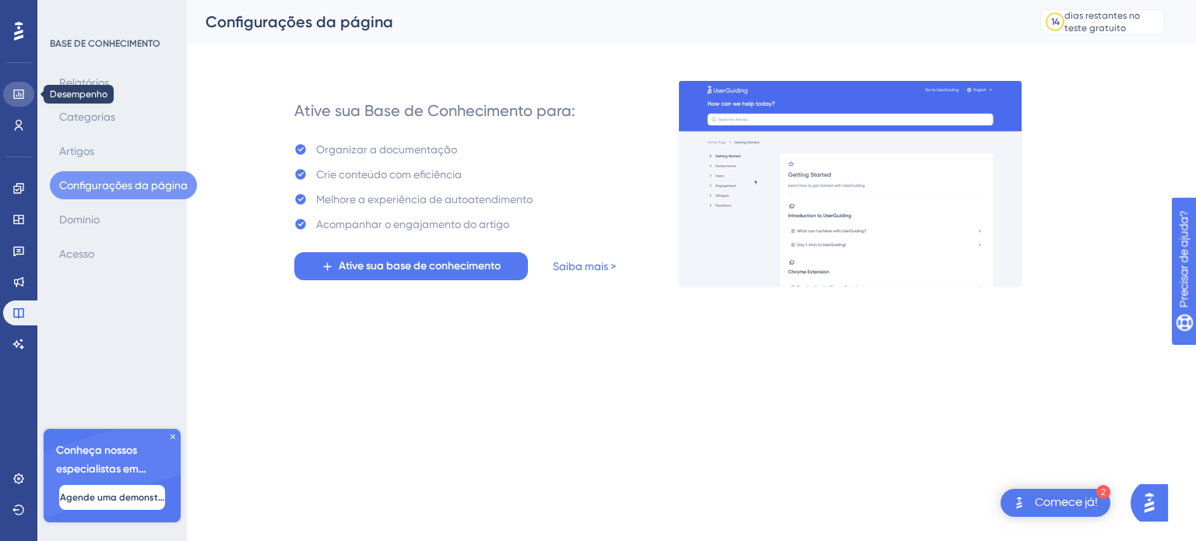
click at [26, 92] on link at bounding box center [18, 94] width 31 height 25
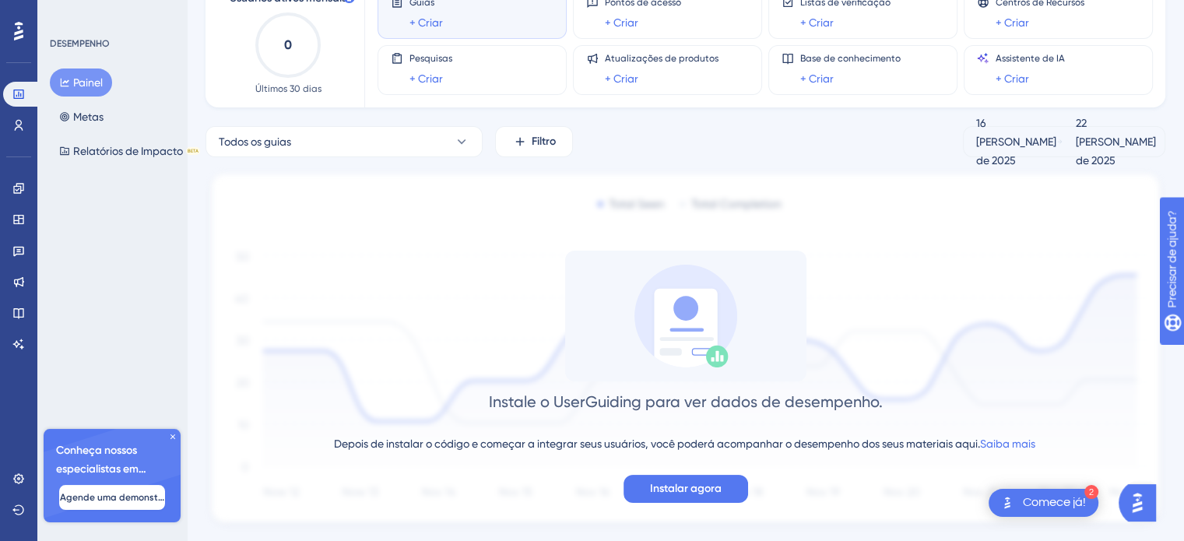
scroll to position [149, 0]
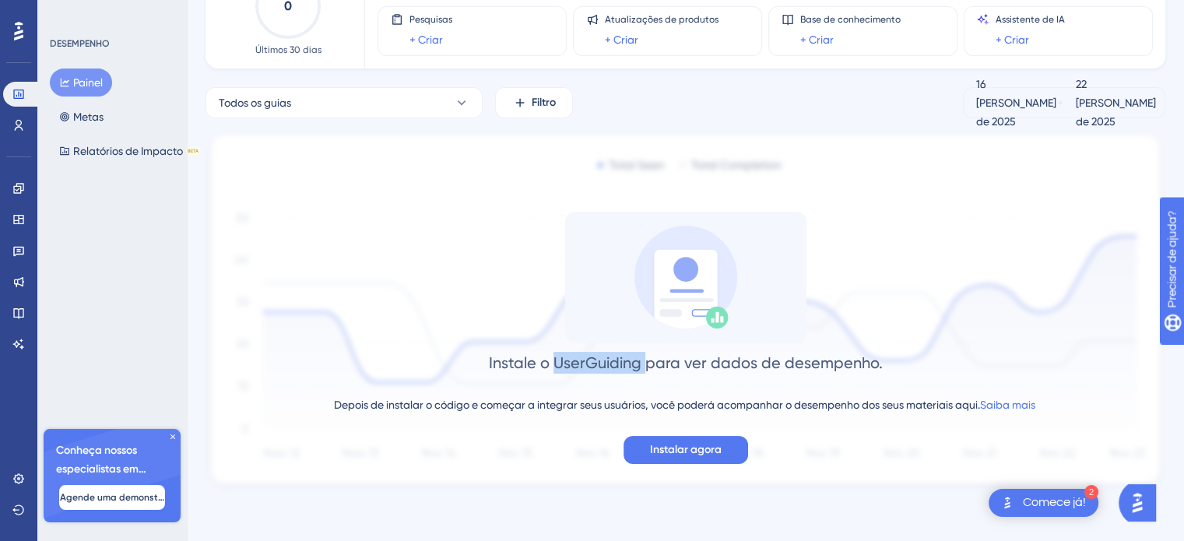
drag, startPoint x: 556, startPoint y: 367, endPoint x: 642, endPoint y: 370, distance: 86.5
click at [651, 371] on font "Instale o UserGuiding para ver dados de desempenho." at bounding box center [686, 362] width 394 height 19
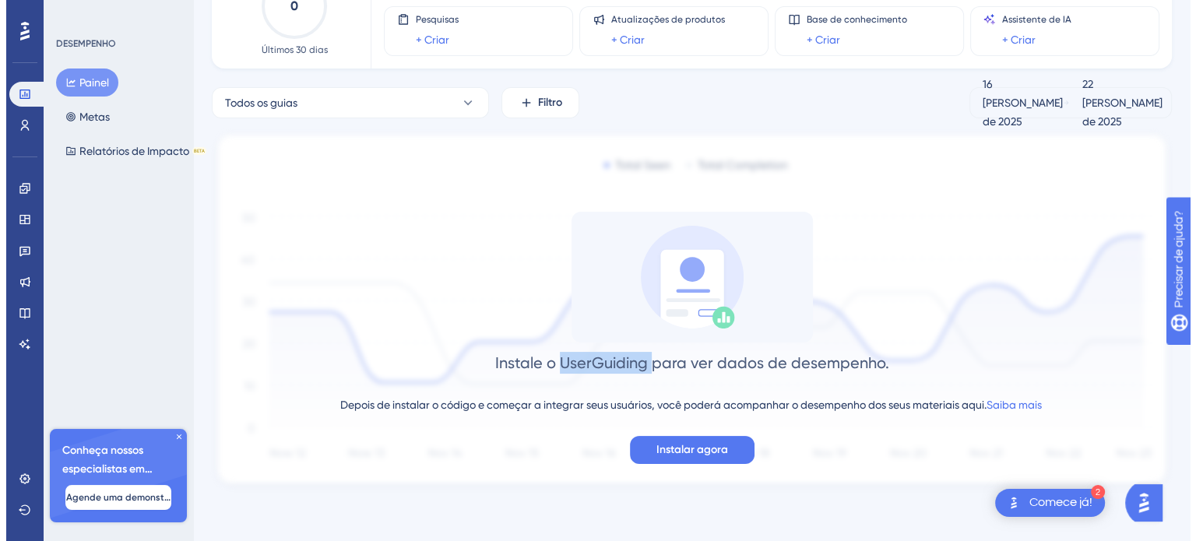
scroll to position [0, 0]
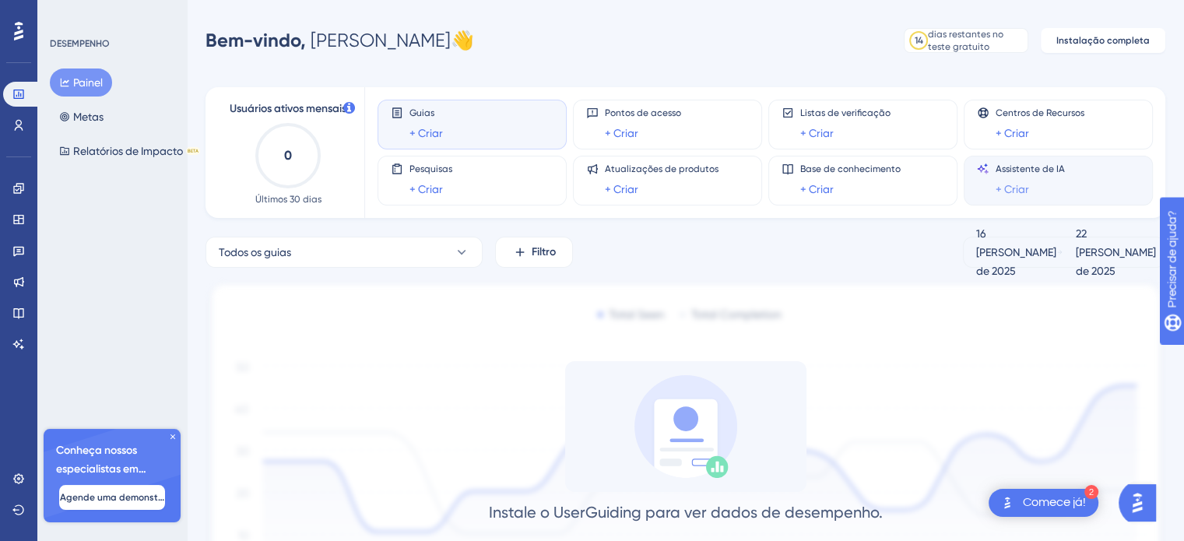
click at [1015, 186] on font "+ Criar" at bounding box center [1012, 189] width 33 height 12
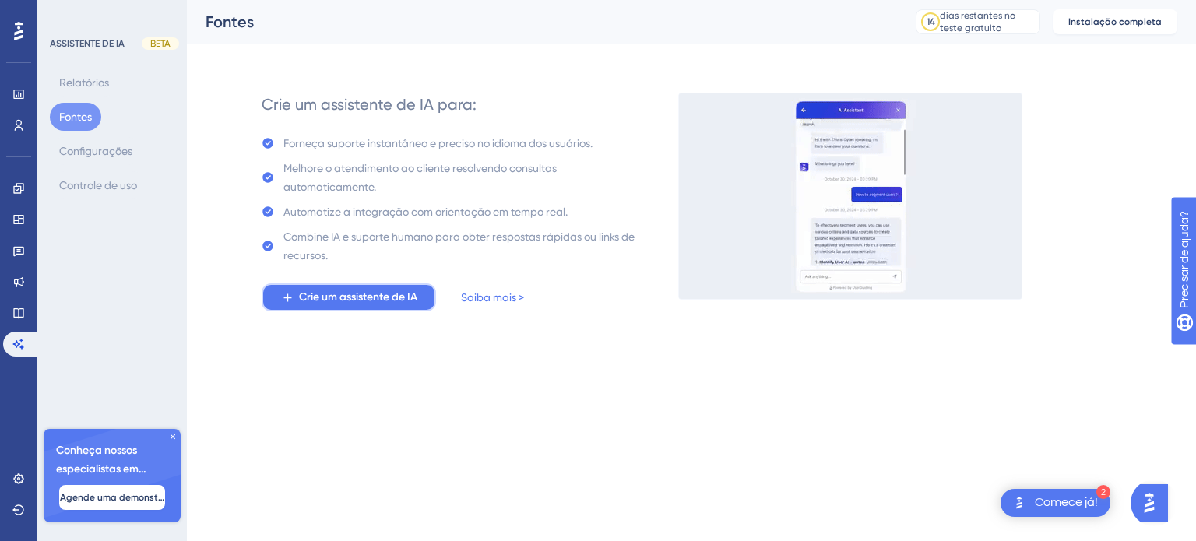
click at [349, 289] on span "Crie um assistente de IA" at bounding box center [358, 297] width 118 height 19
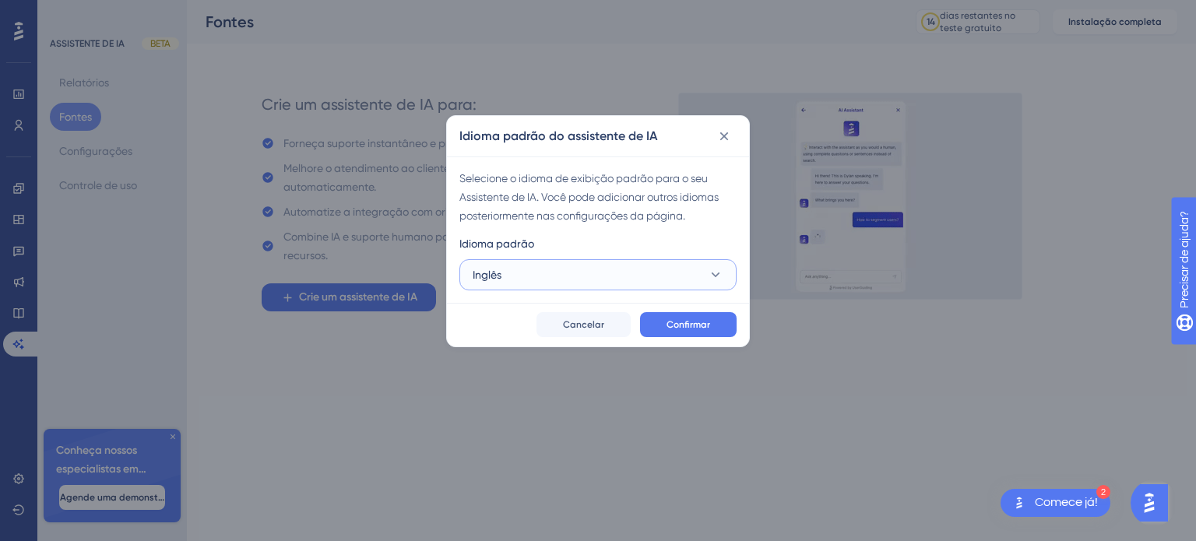
click at [505, 275] on button "Inglês" at bounding box center [597, 274] width 277 height 31
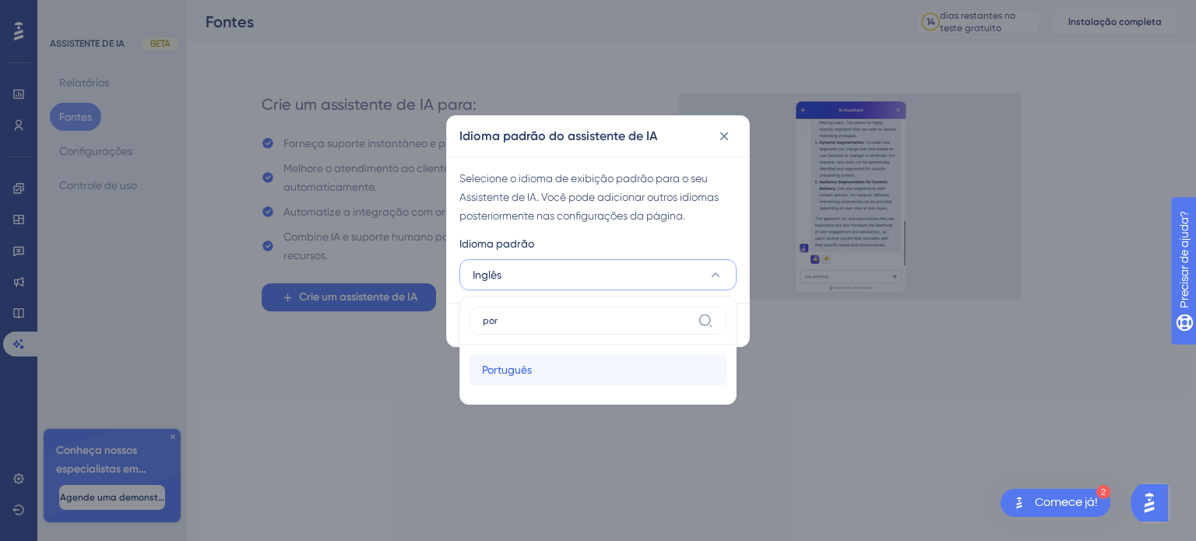
click at [507, 373] on font "Português" at bounding box center [507, 369] width 50 height 12
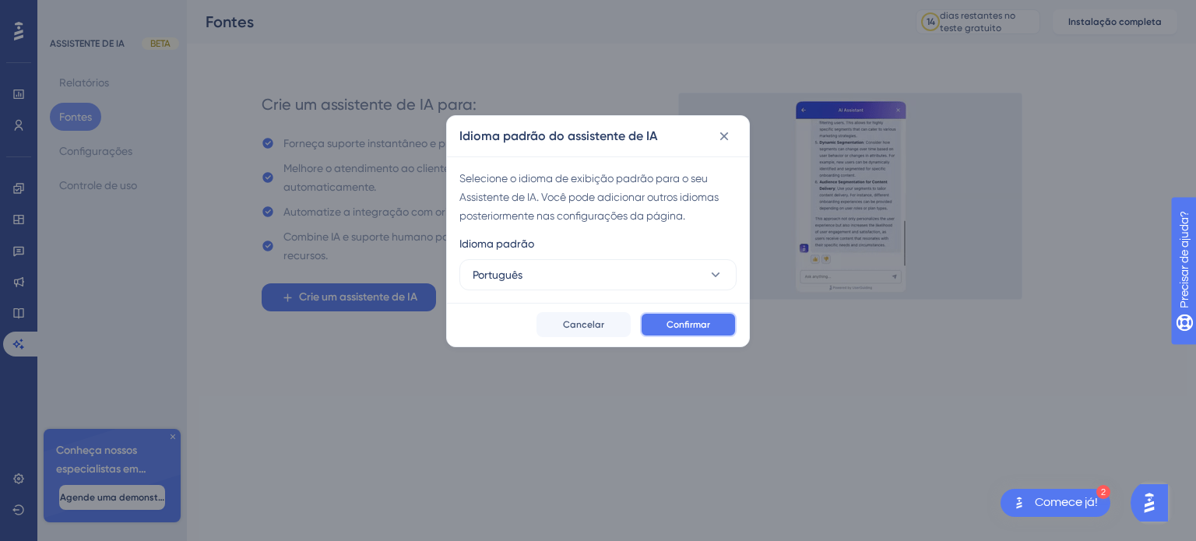
click at [690, 321] on font "Confirmar" at bounding box center [688, 324] width 44 height 11
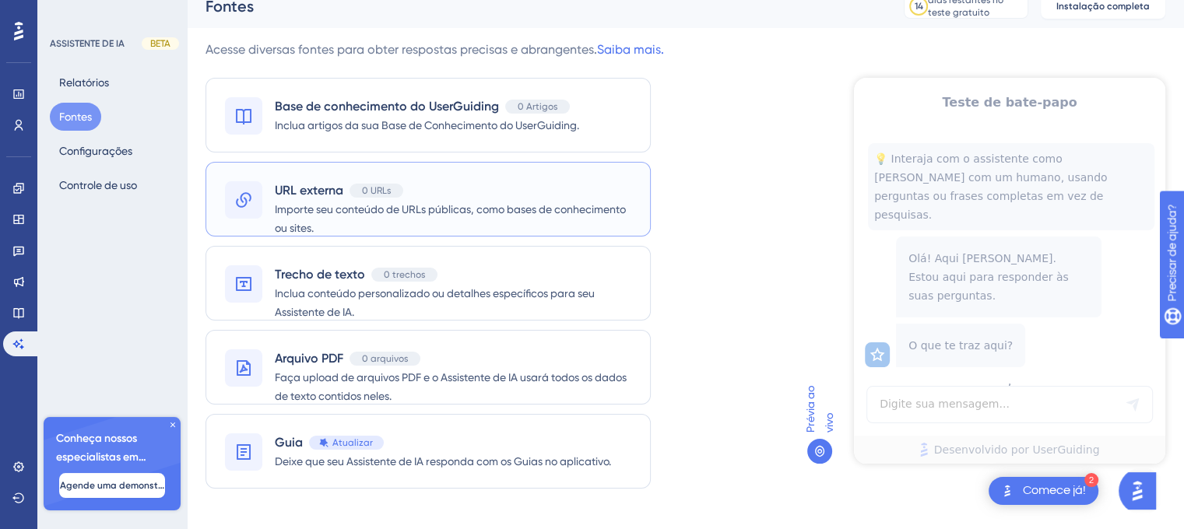
scroll to position [44, 0]
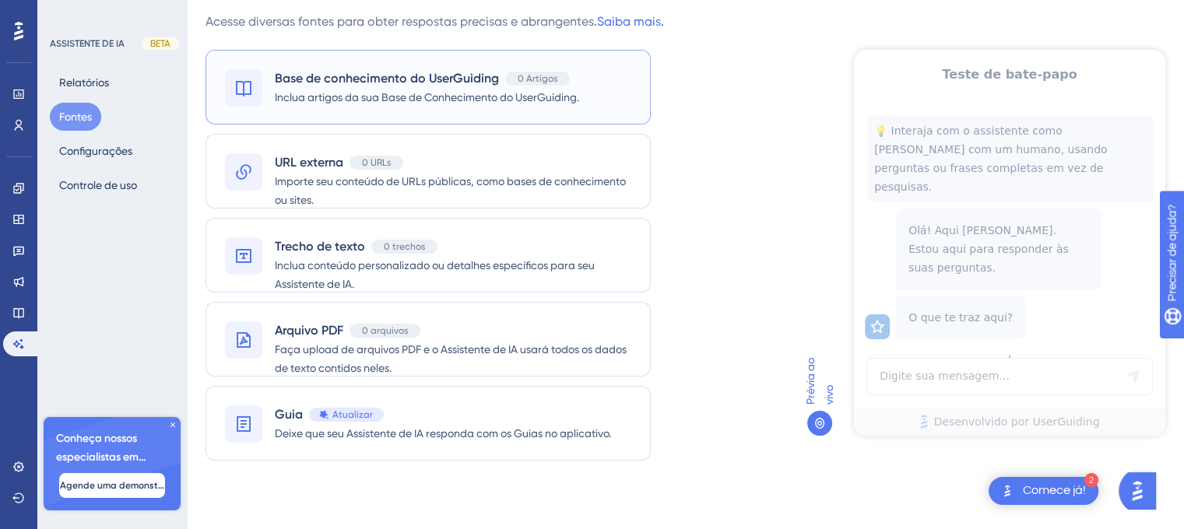
click at [336, 100] on font "Inclua artigos da sua Base de Conhecimento do UserGuiding." at bounding box center [427, 97] width 304 height 12
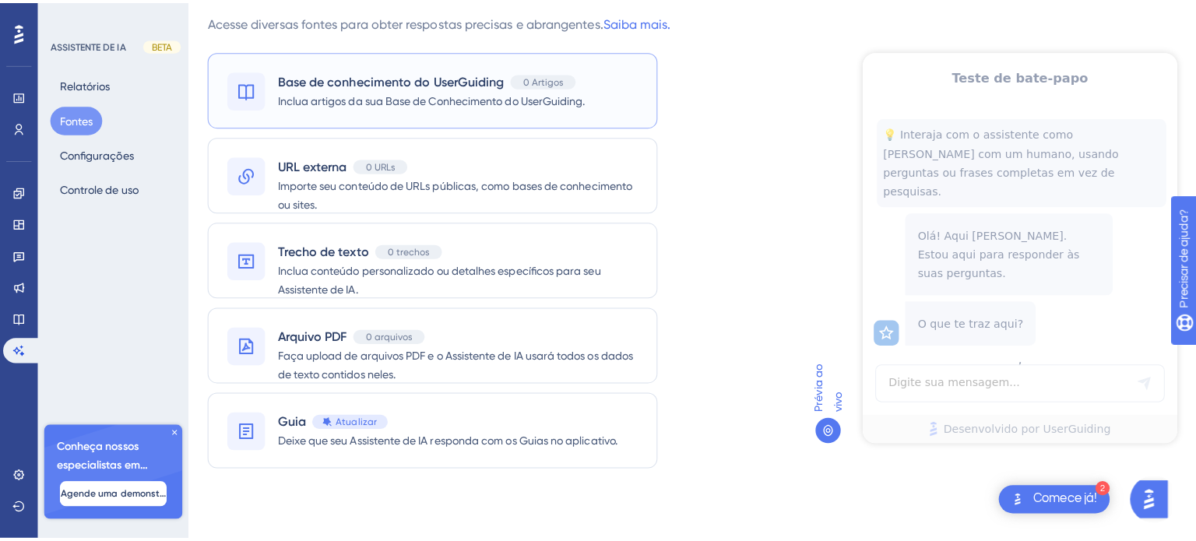
scroll to position [31, 0]
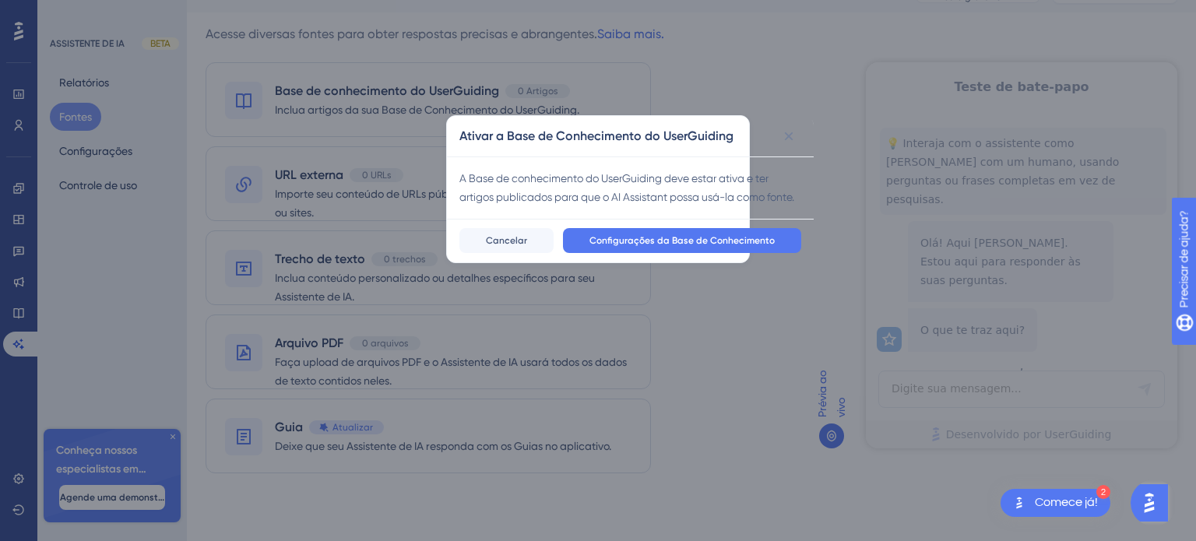
click at [610, 244] on div "Configurações da Base de Conhecimento Cancelar" at bounding box center [630, 241] width 367 height 44
click at [609, 246] on font "Configurações da Base de Conhecimento" at bounding box center [681, 240] width 185 height 11
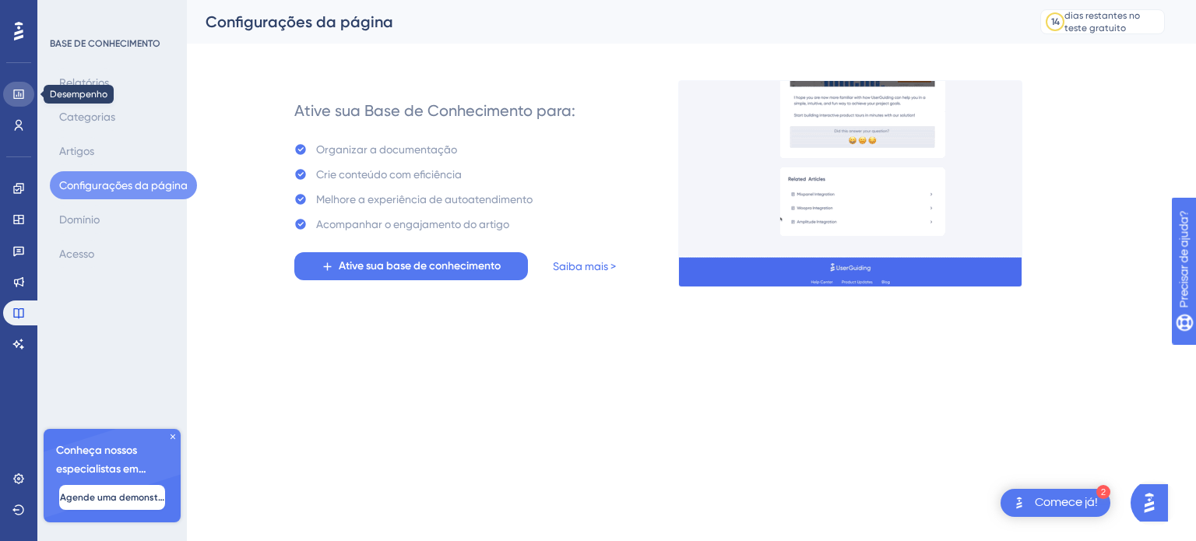
click at [16, 93] on icon at bounding box center [18, 94] width 12 height 12
